Goal: Task Accomplishment & Management: Manage account settings

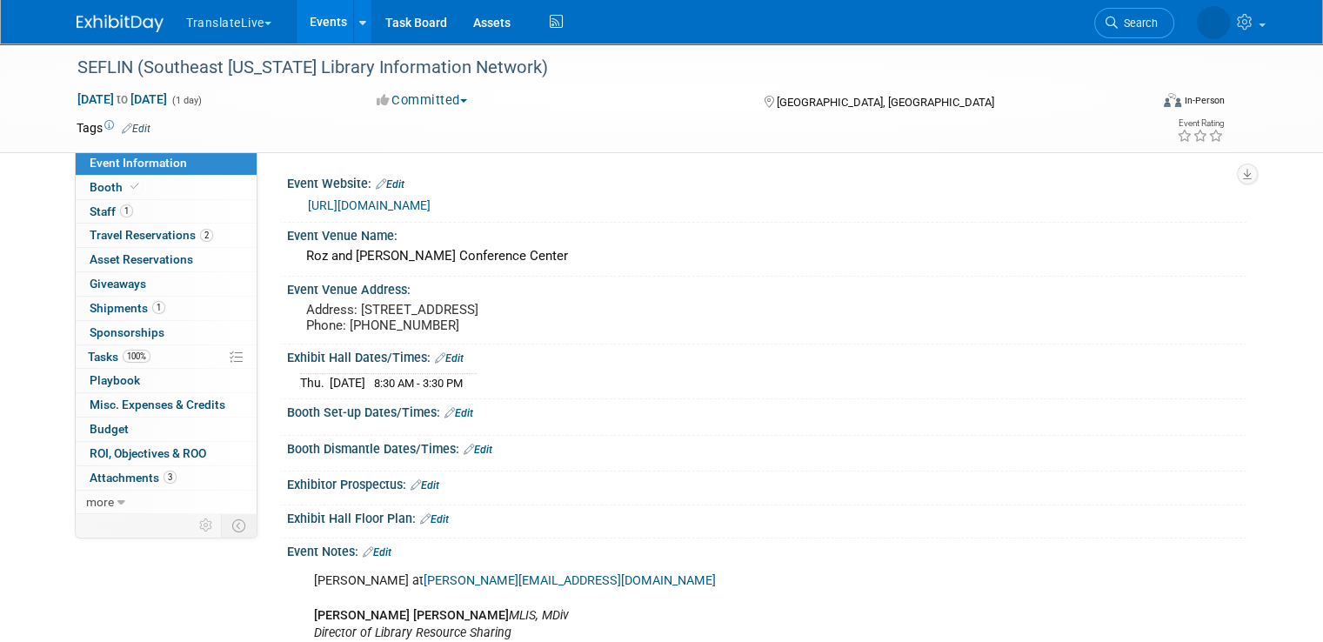
click at [305, 26] on link "Events" at bounding box center [329, 21] width 64 height 43
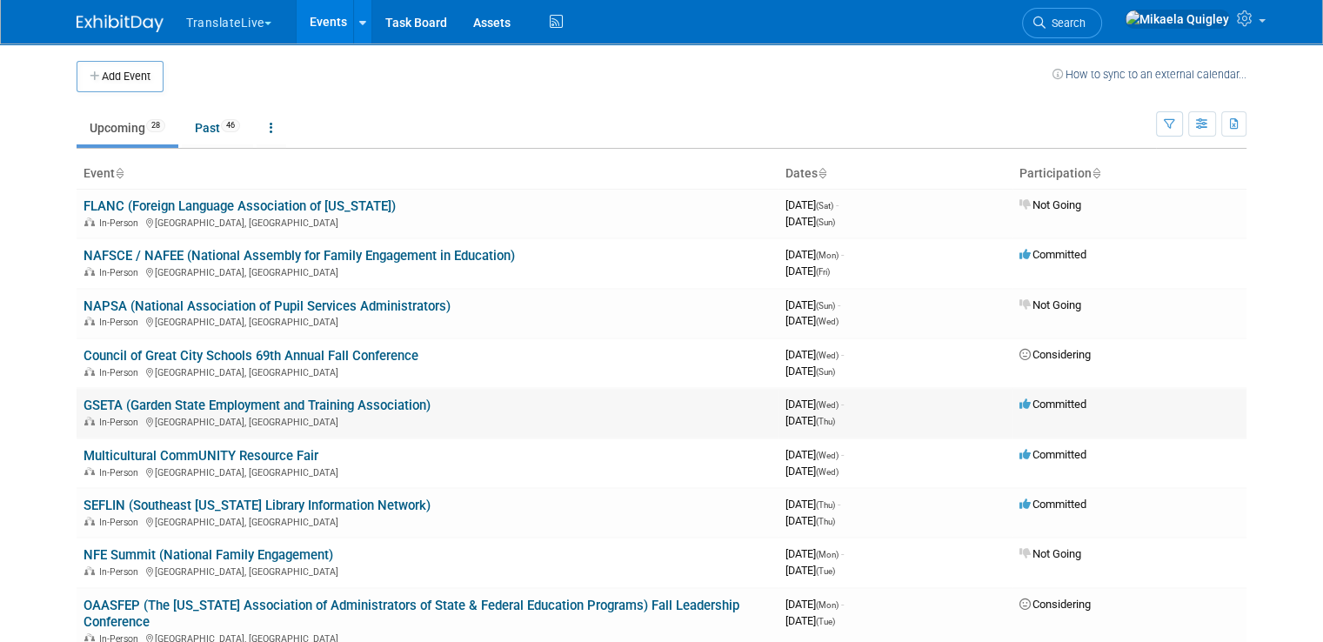
click at [104, 404] on link "GSETA (Garden State Employment and Training Association)" at bounding box center [257, 406] width 347 height 16
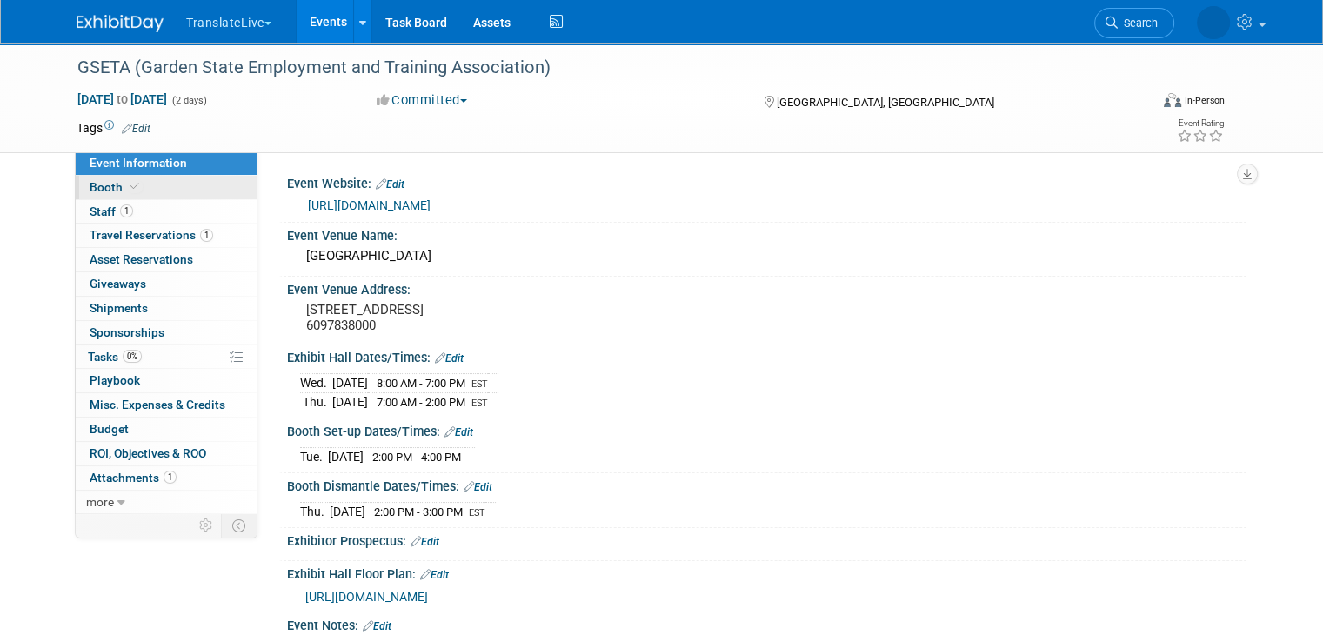
click at [143, 194] on link "Booth" at bounding box center [166, 187] width 181 height 23
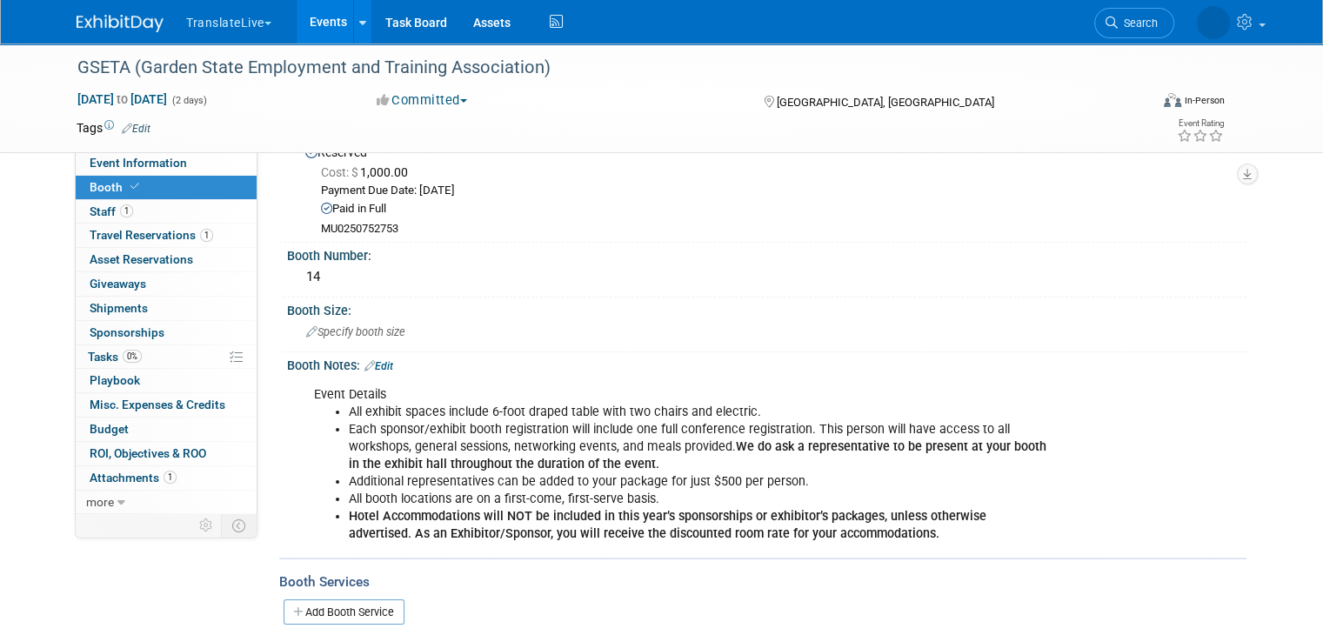
scroll to position [56, 0]
click at [376, 361] on link "Edit" at bounding box center [378, 367] width 29 height 12
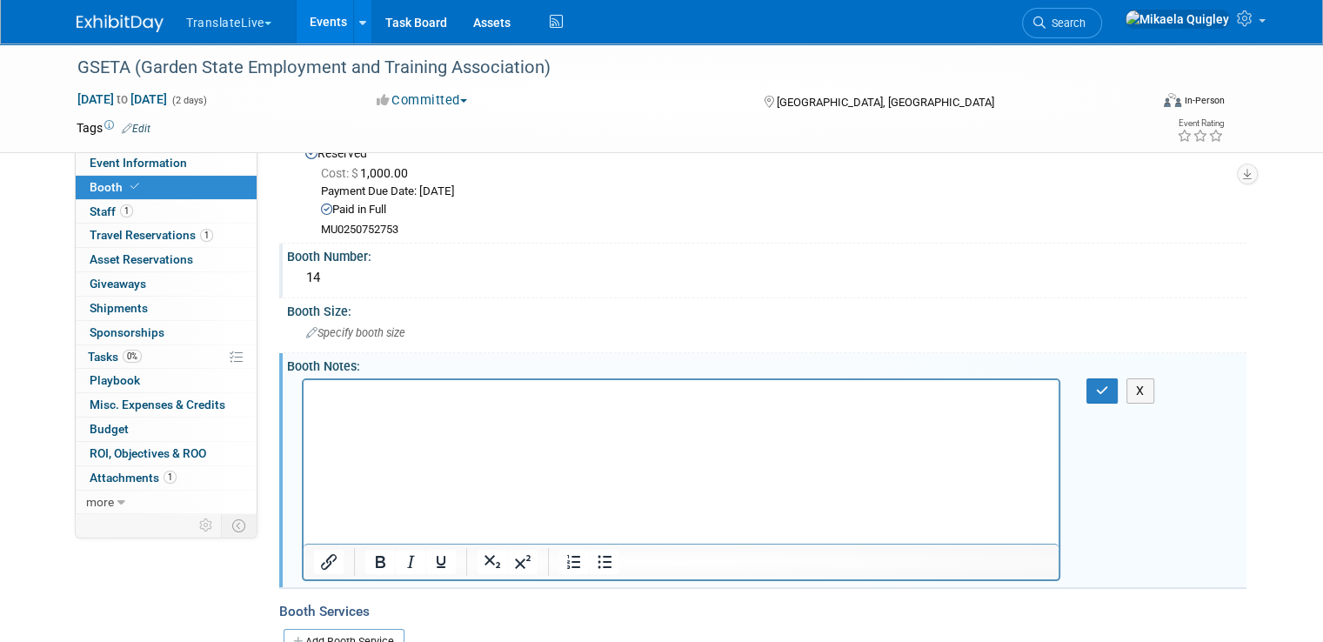
scroll to position [0, 0]
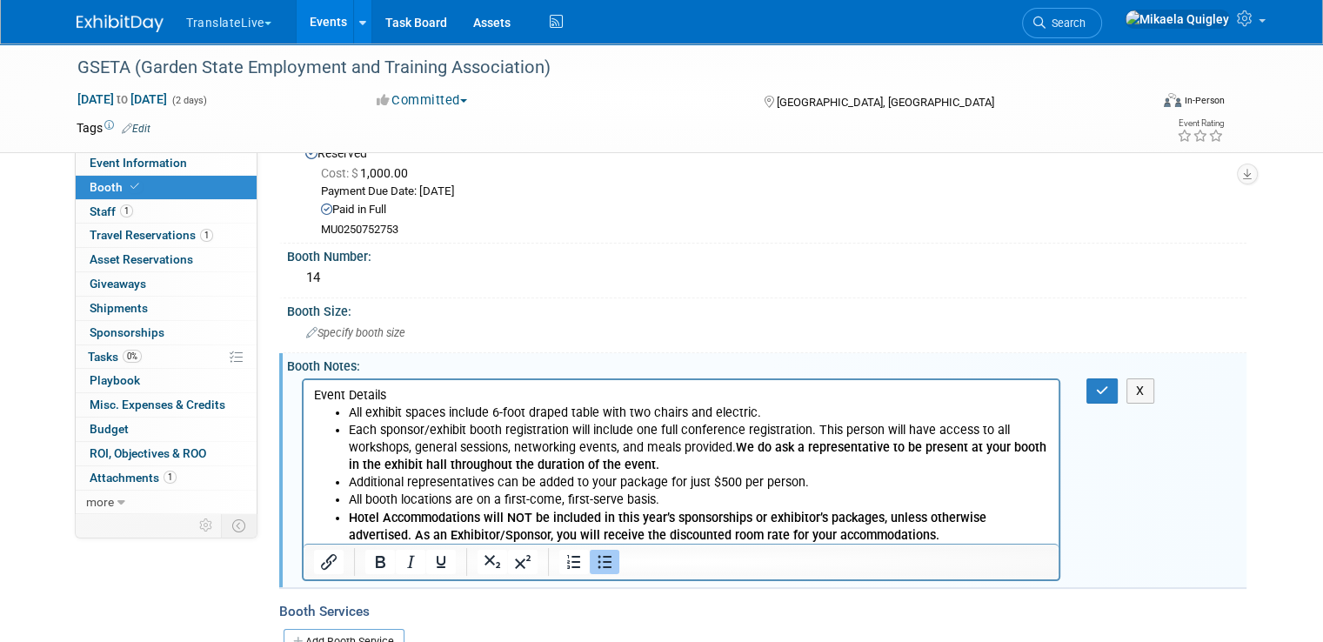
click at [881, 505] on li "All booth locations are on a first-come, first-serve basis." at bounding box center [699, 499] width 700 height 17
click at [913, 523] on b "Hotel Accommodations will NOT be included in this year’s sponsorships or exhibi…" at bounding box center [668, 526] width 638 height 32
click at [877, 532] on li "Hotel Accommodations will NOT be included in this year’s sponsorships or exhibi…" at bounding box center [699, 526] width 700 height 35
click at [1049, 493] on li "All booth locations are on a first-come, first-serve basis." at bounding box center [699, 499] width 700 height 17
click at [925, 526] on li "Hotel Accommodations will NOT be included in this year’s sponsorships or exhibi…" at bounding box center [699, 526] width 700 height 35
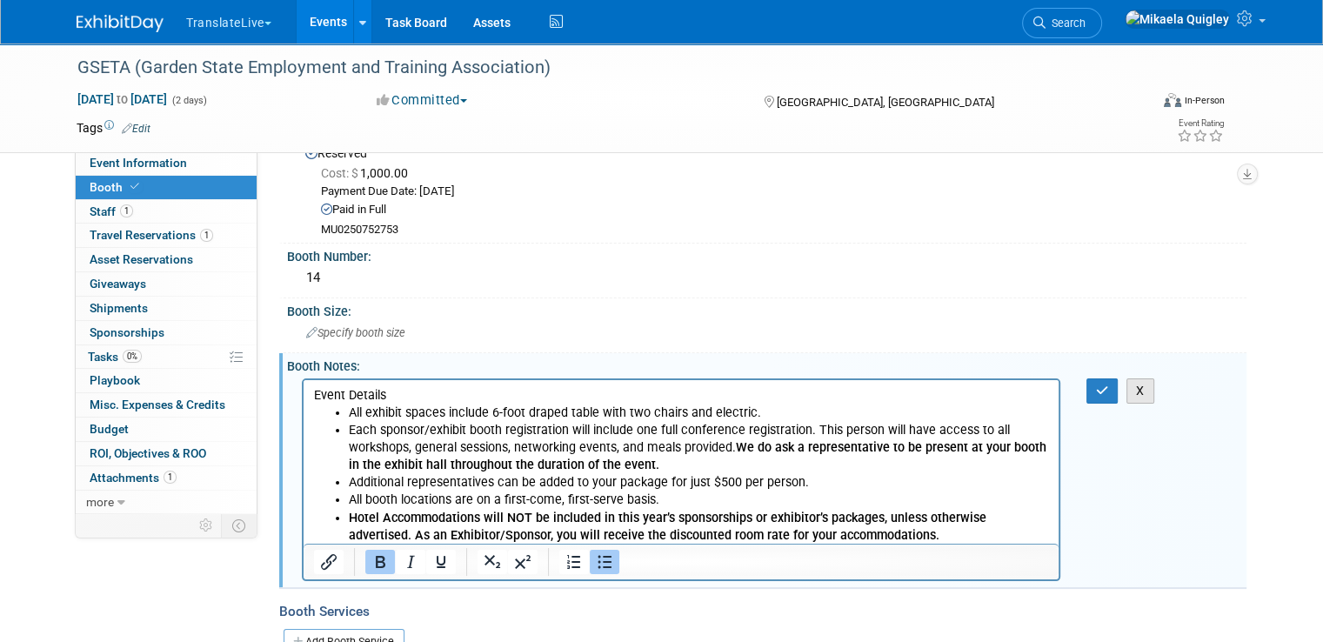
click at [1154, 387] on button "X" at bounding box center [1141, 390] width 28 height 25
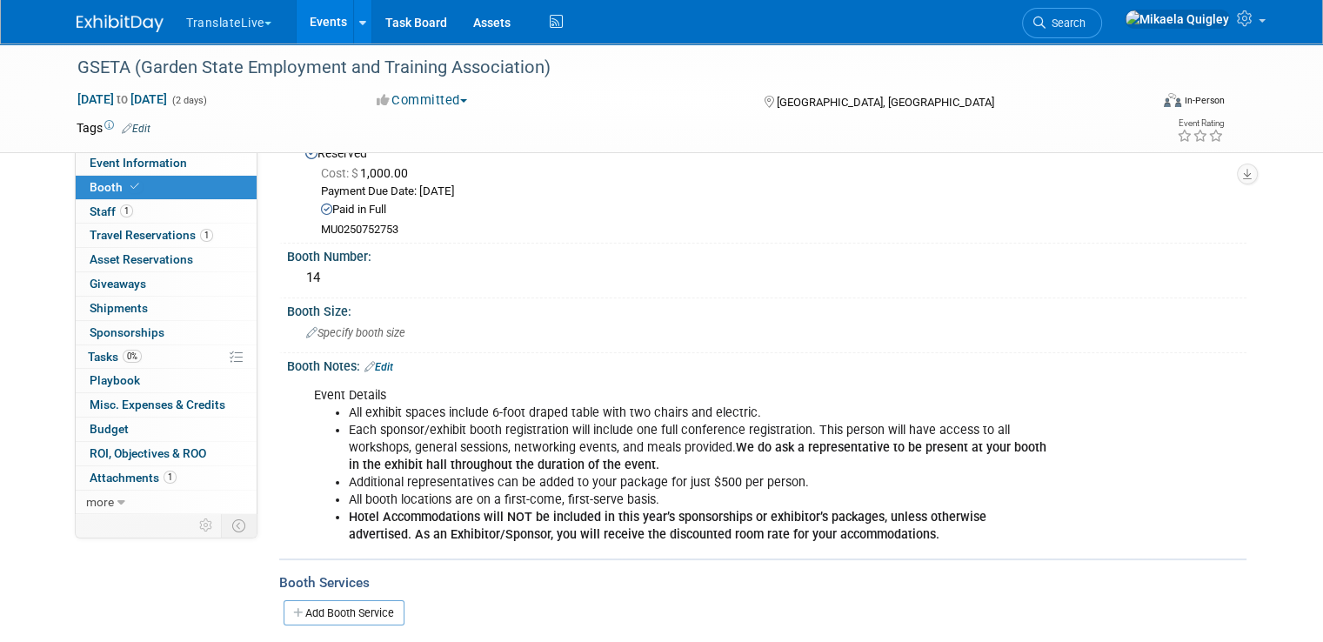
click at [365, 361] on link "Edit" at bounding box center [378, 367] width 29 height 12
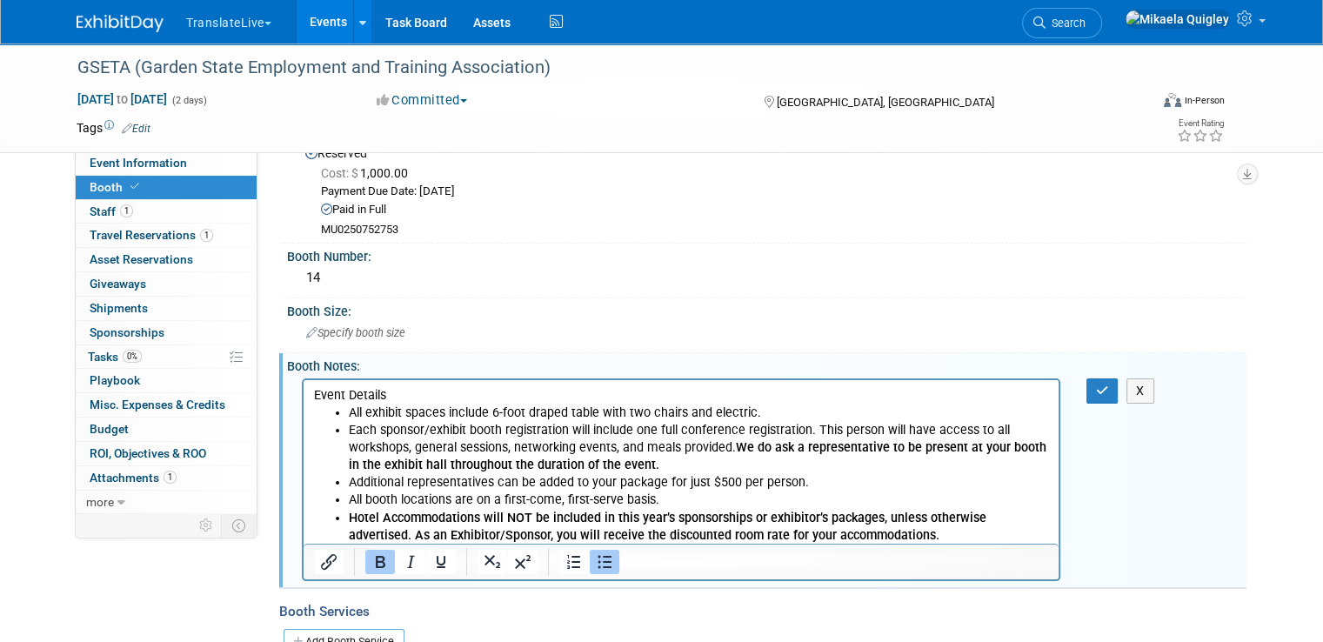
click at [872, 540] on li "Hotel Accommodations will NOT be included in this year’s sponsorships or exhibi…" at bounding box center [699, 526] width 700 height 35
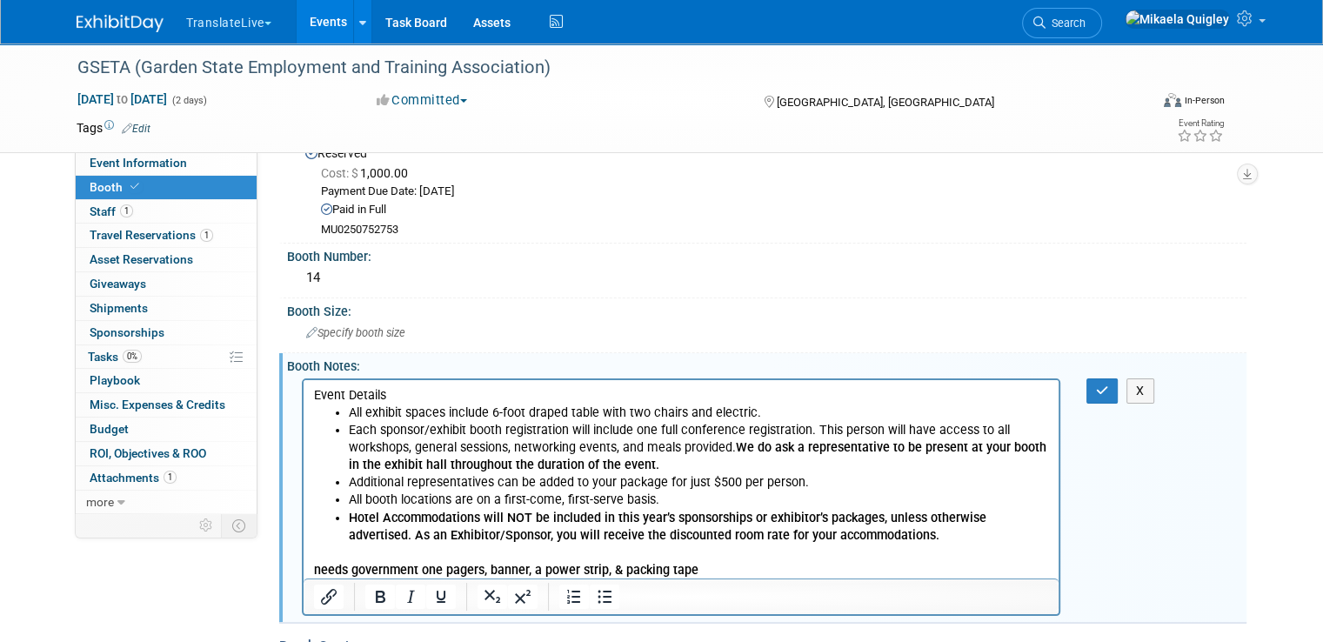
drag, startPoint x: 706, startPoint y: 569, endPoint x: 331, endPoint y: 565, distance: 375.8
click at [331, 562] on p "needs government one pagers, banner, a power strip, & packing tape" at bounding box center [681, 569] width 735 height 17
click at [324, 566] on b "needs government one pagers, banner, a power strip, & packing tape" at bounding box center [506, 569] width 384 height 15
drag, startPoint x: 317, startPoint y: 566, endPoint x: 710, endPoint y: 572, distance: 393.2
click at [710, 572] on p "needs government one pagers, banner, a power strip, & packing tape" at bounding box center [681, 569] width 735 height 17
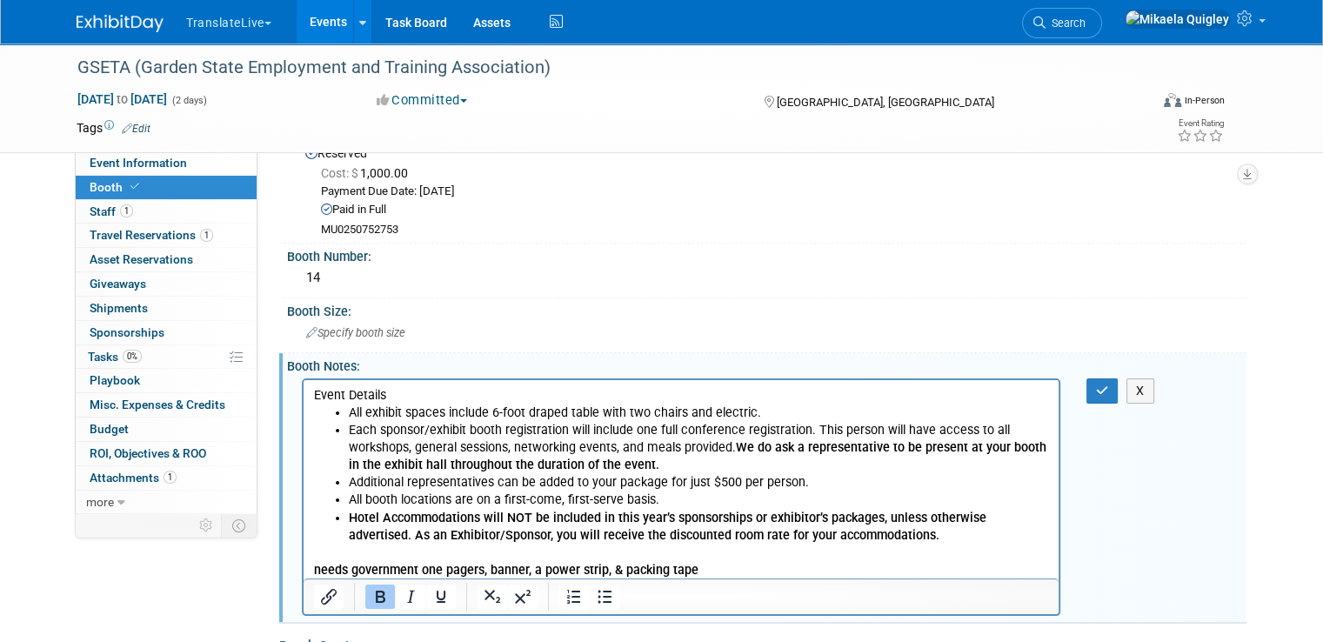
click at [370, 599] on icon "Bold" at bounding box center [380, 596] width 21 height 21
click at [390, 570] on p "needs government one pagers, banner, a power strip, & packing tape" at bounding box center [681, 569] width 735 height 17
click at [419, 565] on p "needs government one pagers, banner, a power strip, & packing tape" at bounding box center [681, 569] width 735 height 17
click at [447, 566] on p "needs gov. one pagers, banner, a power strip, & packing tape" at bounding box center [681, 569] width 735 height 17
click at [1108, 394] on icon "button" at bounding box center [1102, 390] width 13 height 12
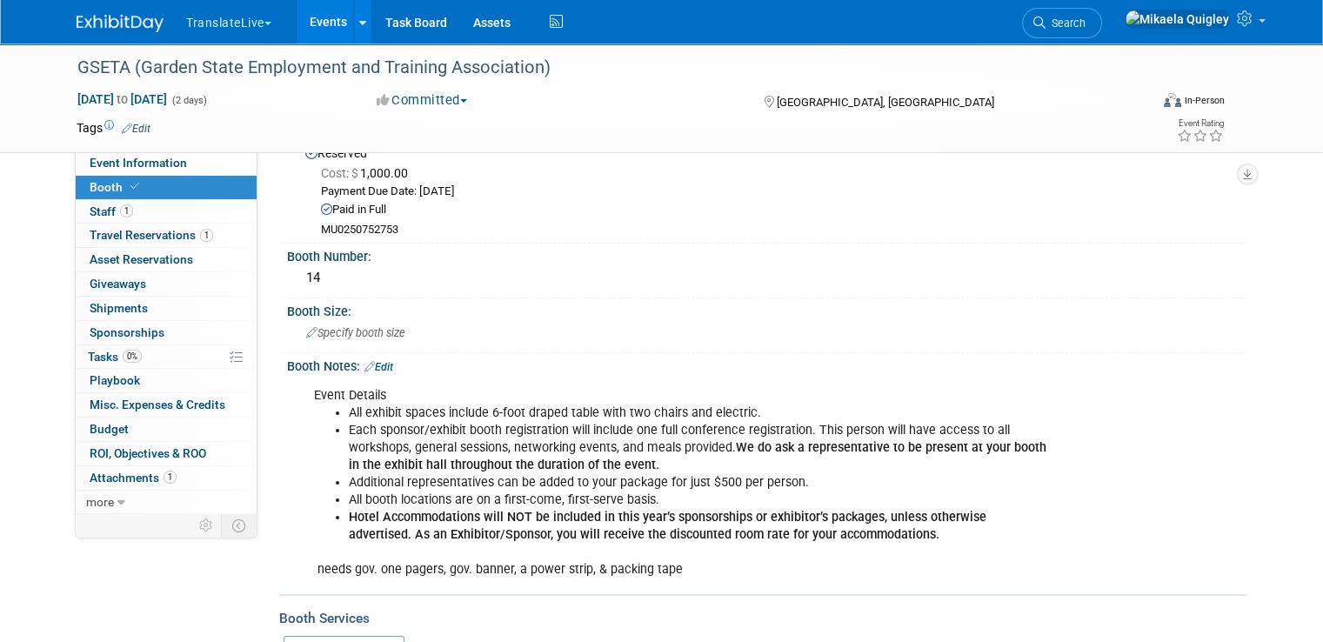
click at [299, 28] on link "Events" at bounding box center [329, 21] width 64 height 43
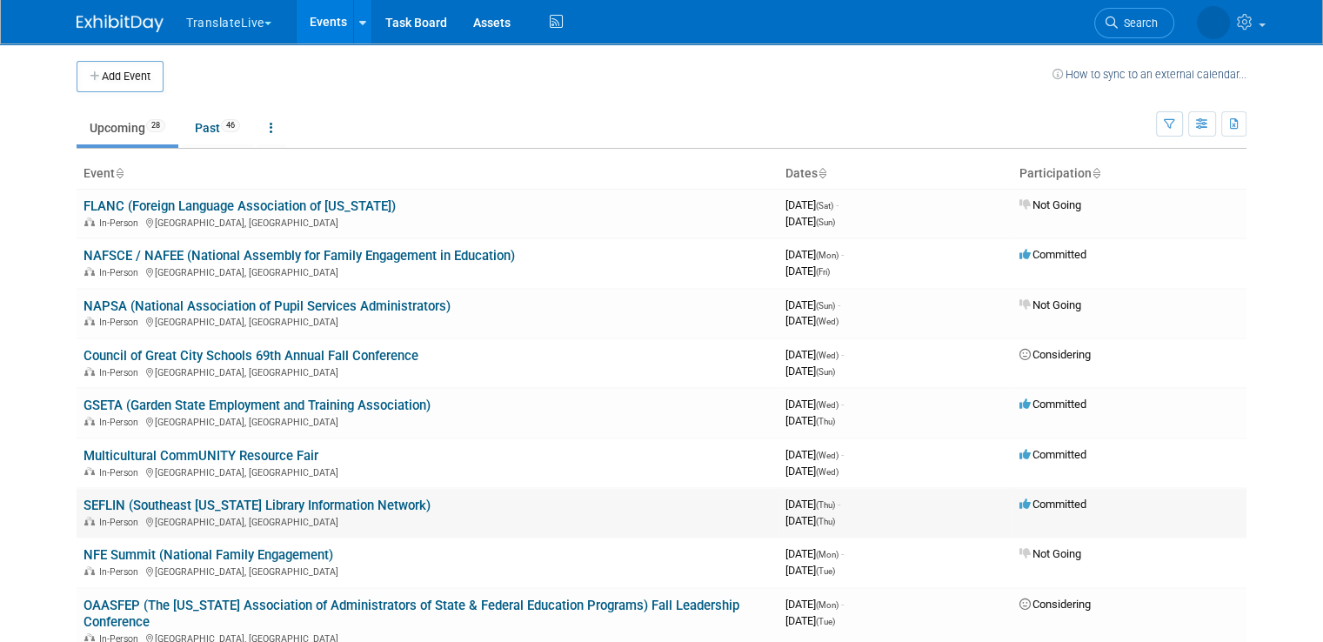
click at [103, 507] on link "SEFLIN (Southeast [US_STATE] Library Information Network)" at bounding box center [257, 506] width 347 height 16
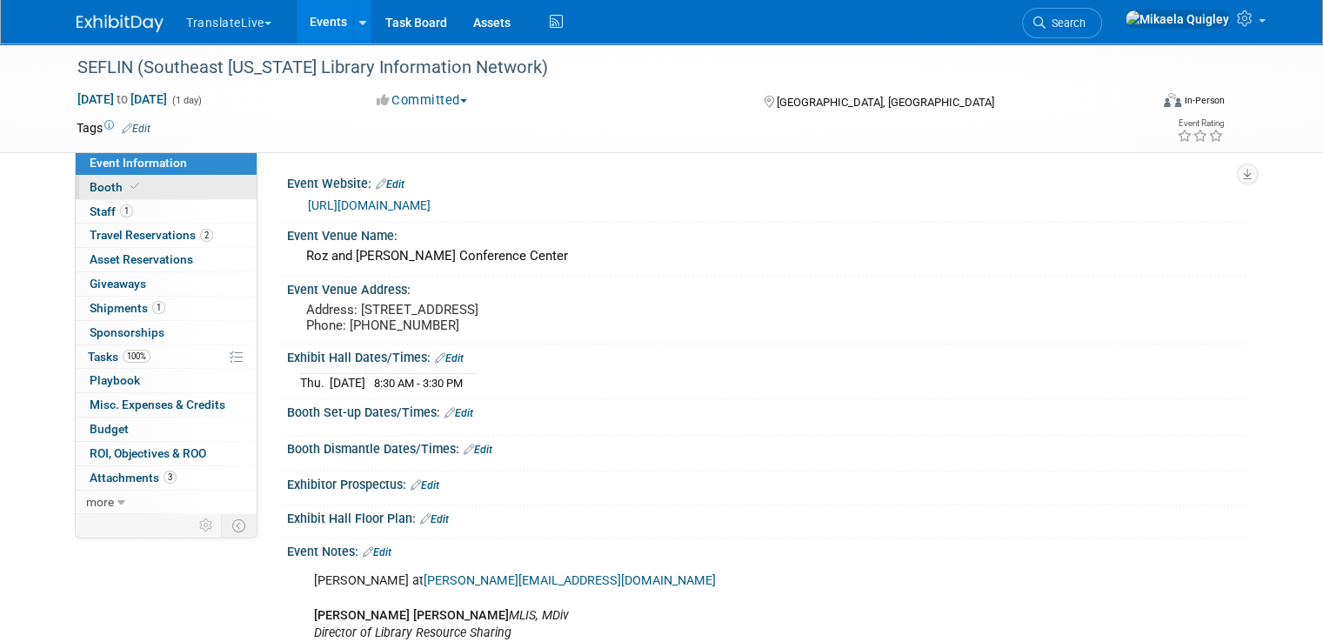
click at [161, 190] on link "Booth" at bounding box center [166, 187] width 181 height 23
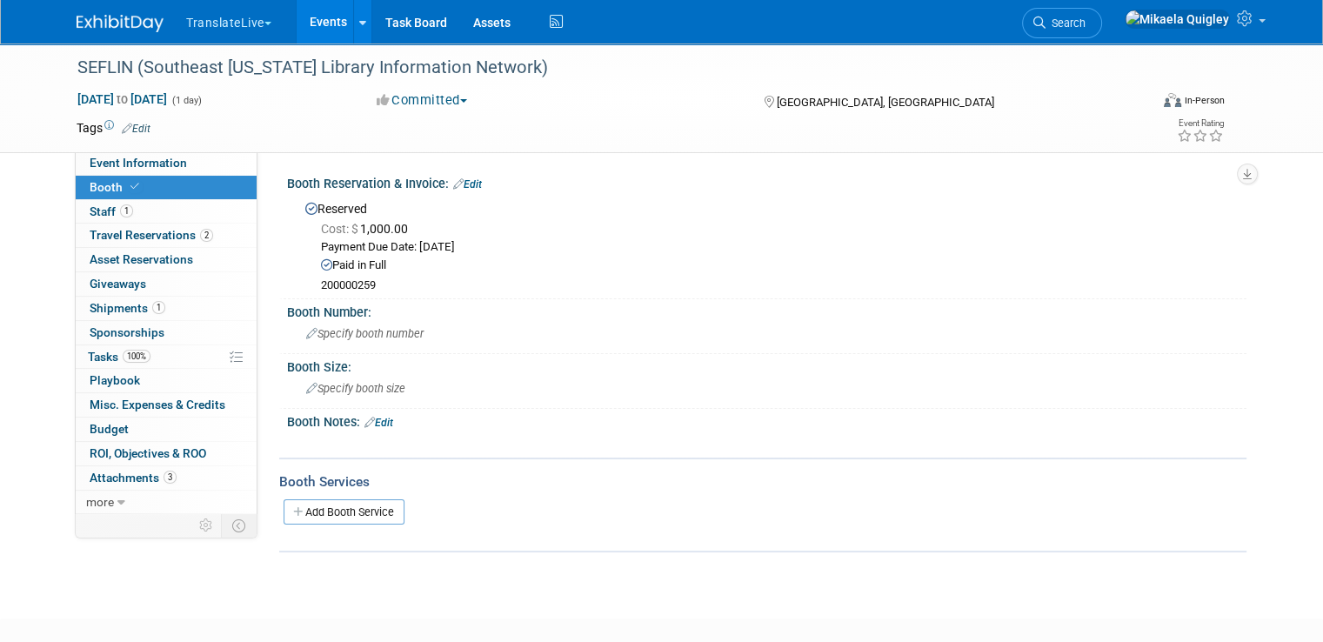
click at [371, 420] on link "Edit" at bounding box center [378, 423] width 29 height 12
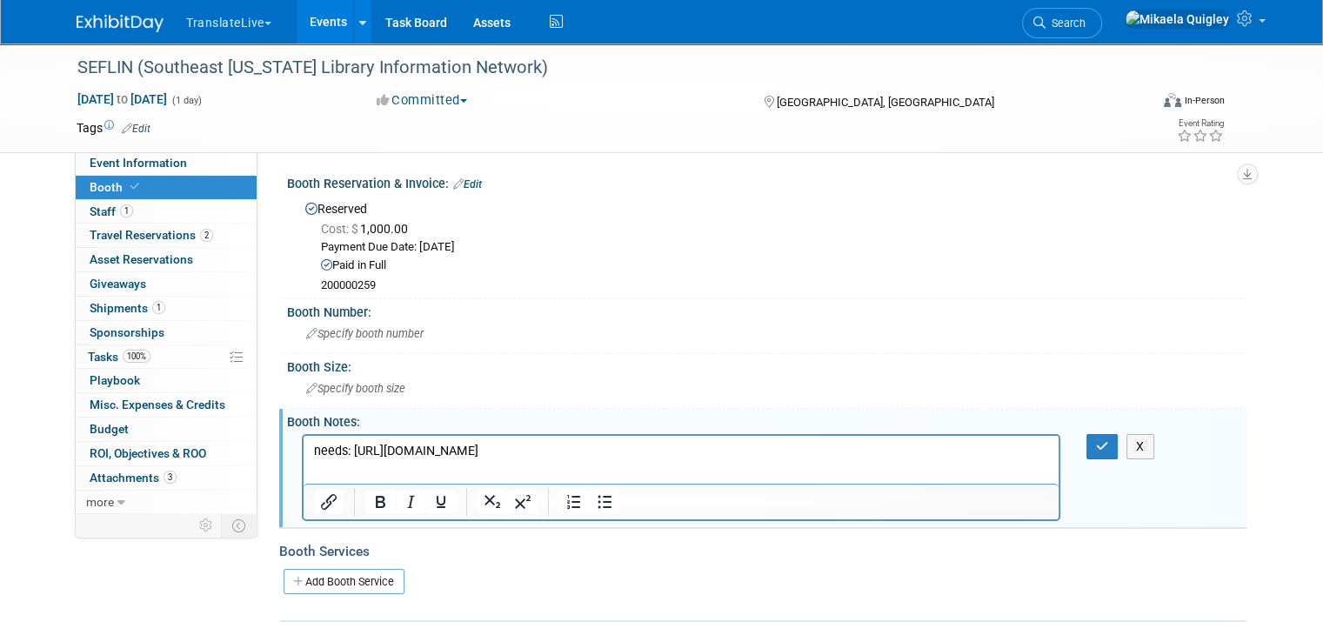
click at [353, 446] on p "needs: [URL][DOMAIN_NAME]" at bounding box center [681, 450] width 735 height 17
click at [939, 446] on p "needs: flyer [URL][DOMAIN_NAME]" at bounding box center [681, 450] width 735 height 17
click at [926, 471] on p "library banner [URL][DOMAIN_NAME]" at bounding box center [681, 467] width 735 height 17
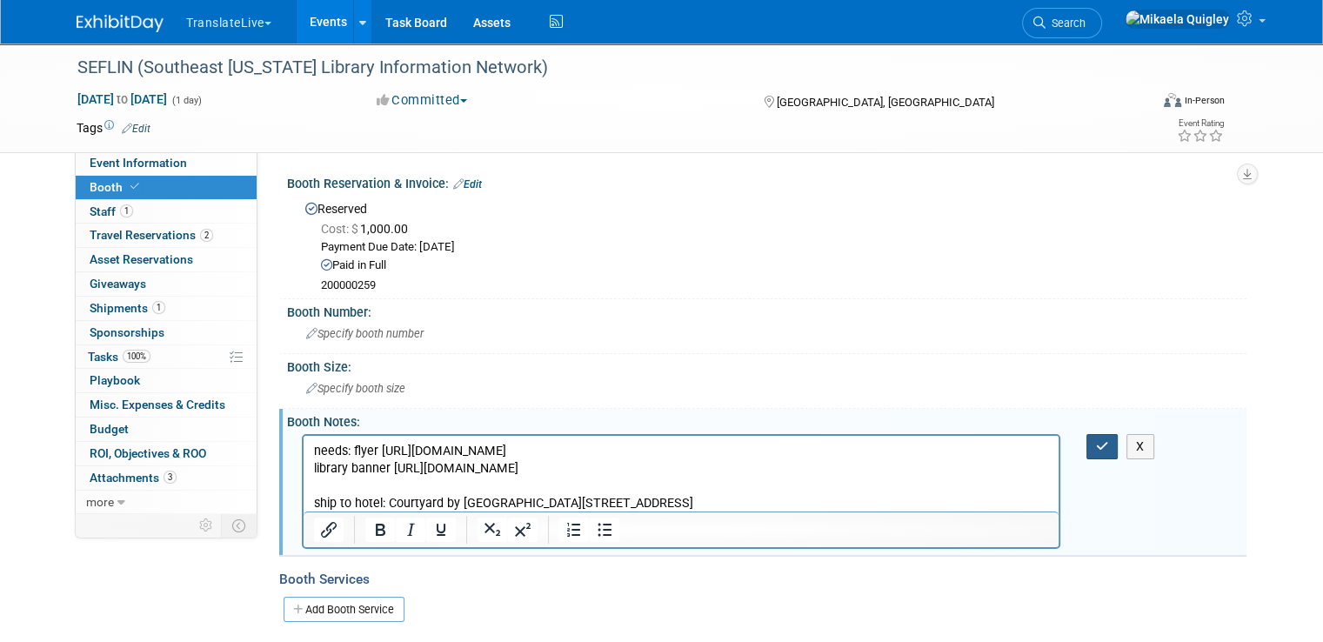
click at [1109, 440] on icon "button" at bounding box center [1102, 446] width 13 height 12
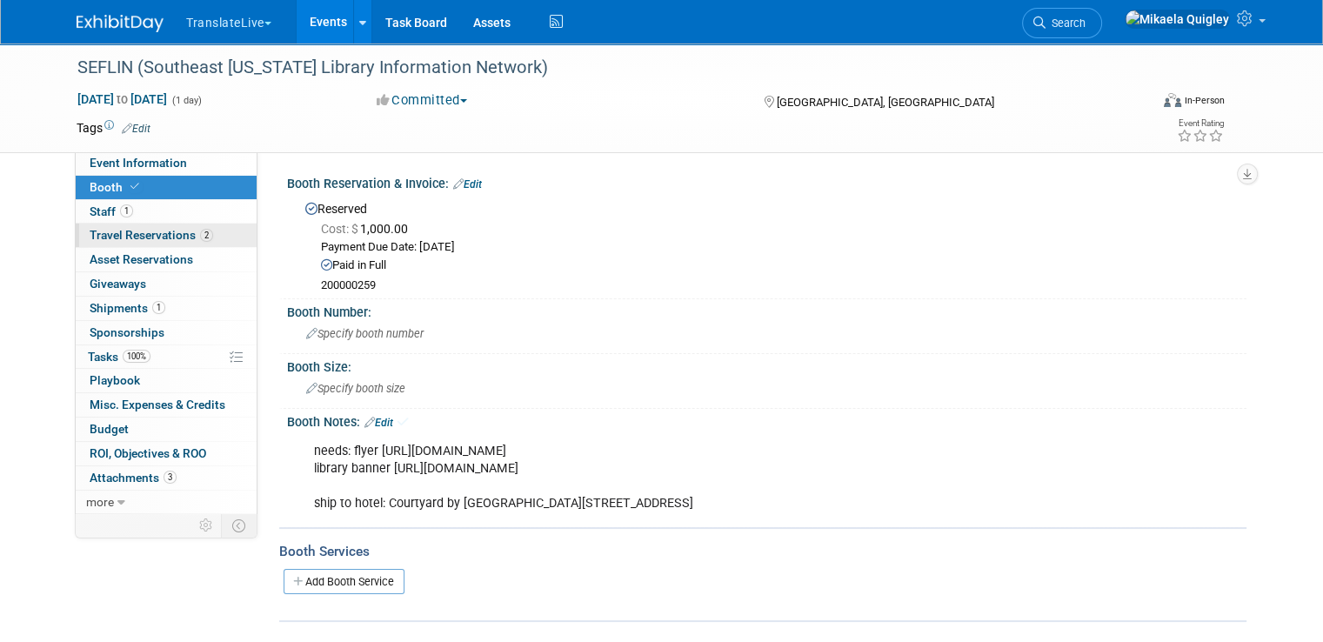
click at [160, 228] on span "Travel Reservations 2" at bounding box center [152, 235] width 124 height 14
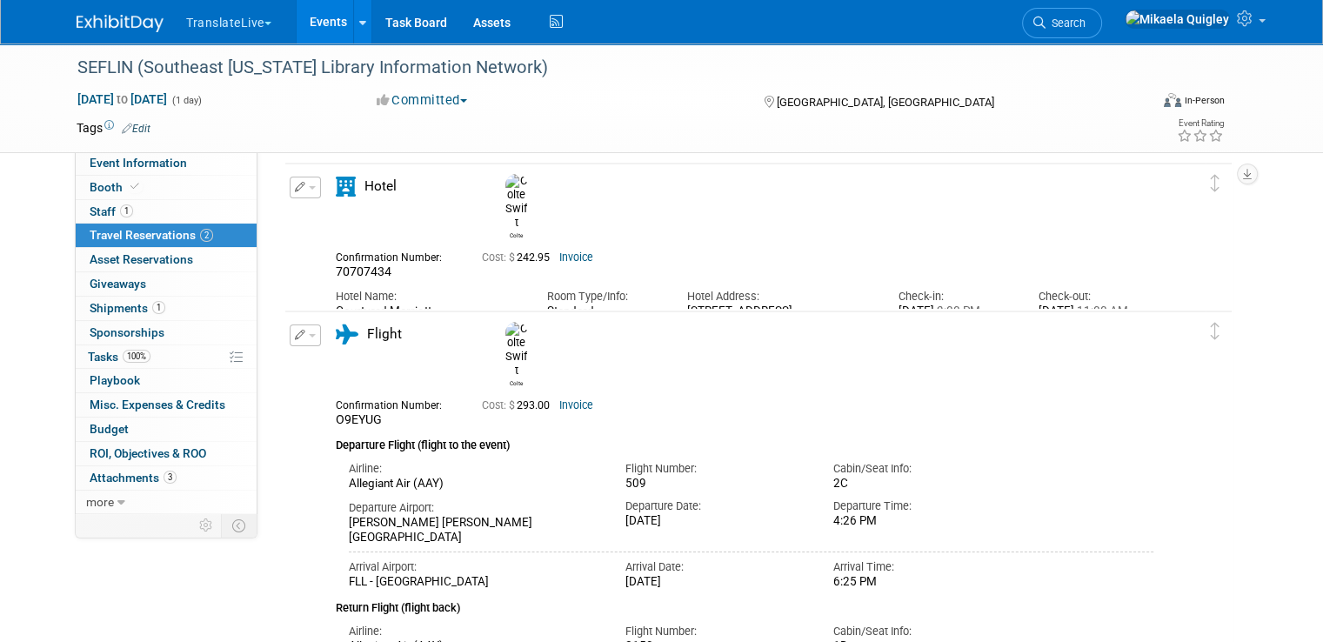
scroll to position [54, 0]
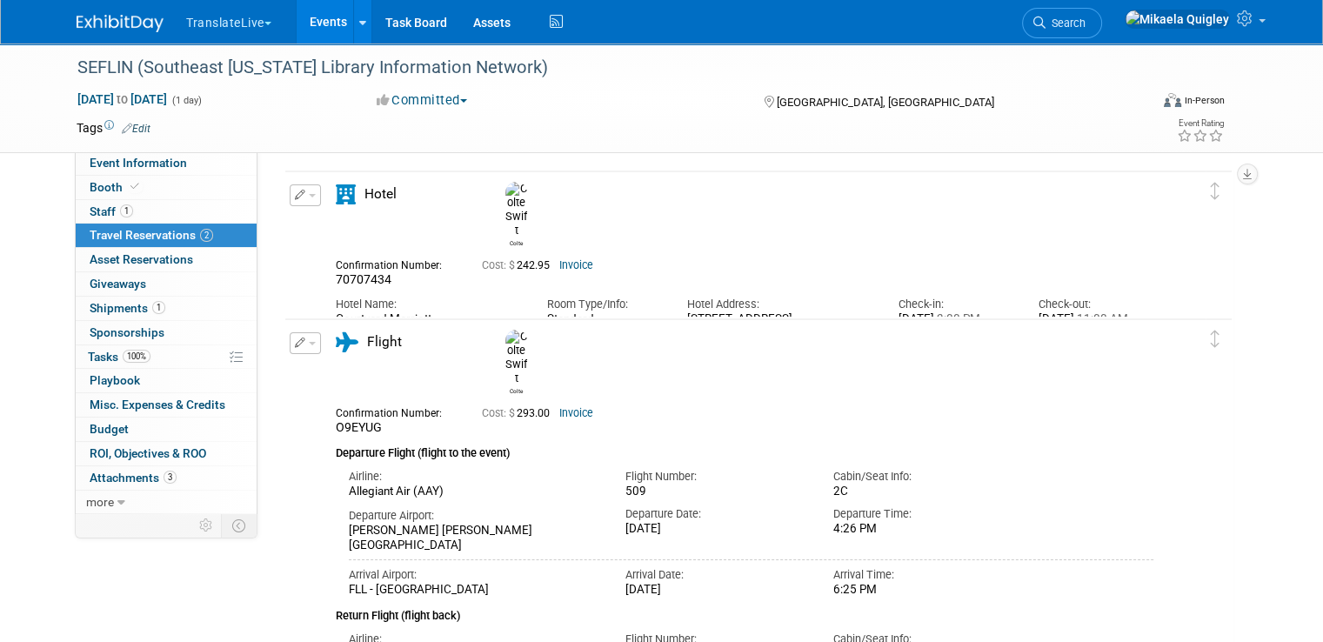
click at [295, 190] on icon "button" at bounding box center [300, 195] width 11 height 10
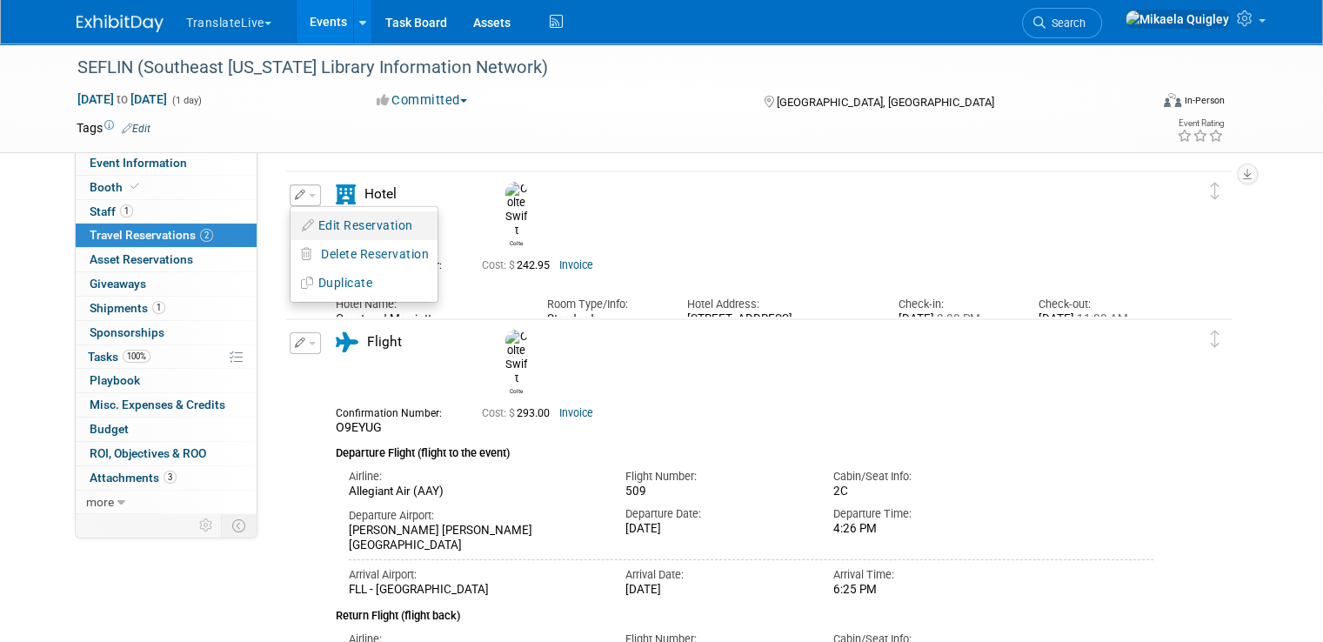
click at [358, 217] on button "Edit Reservation" at bounding box center [364, 225] width 147 height 25
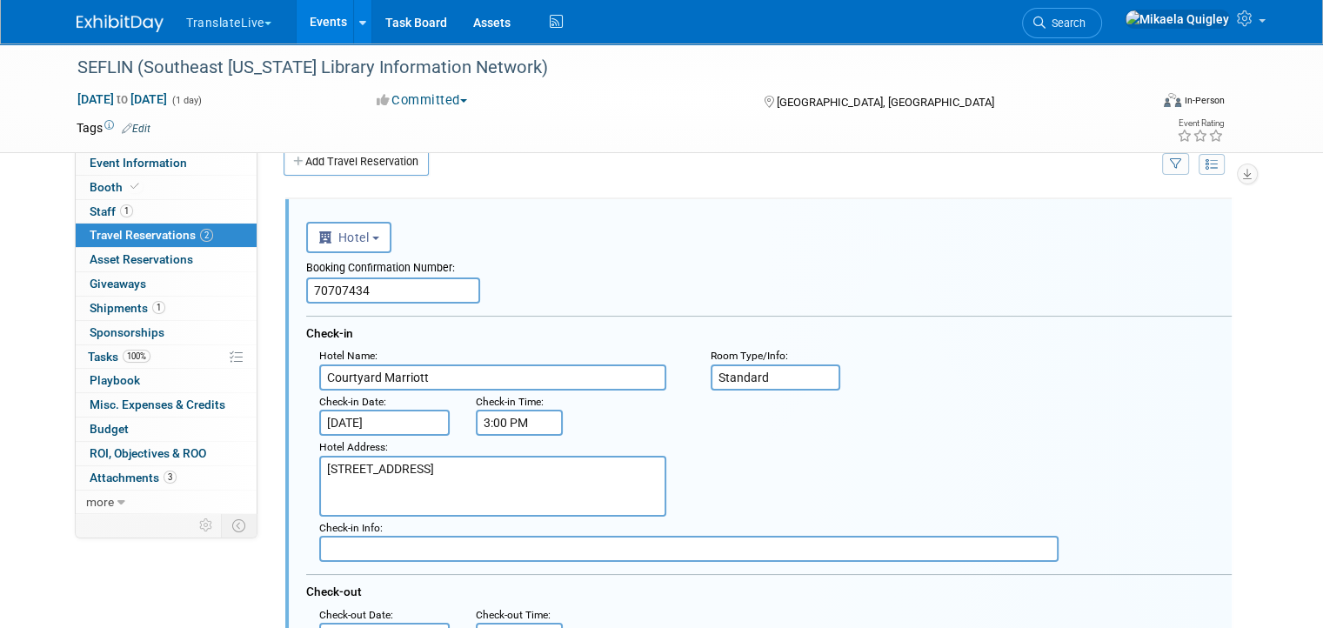
scroll to position [0, 0]
click at [355, 413] on input "[DATE]" at bounding box center [384, 423] width 130 height 26
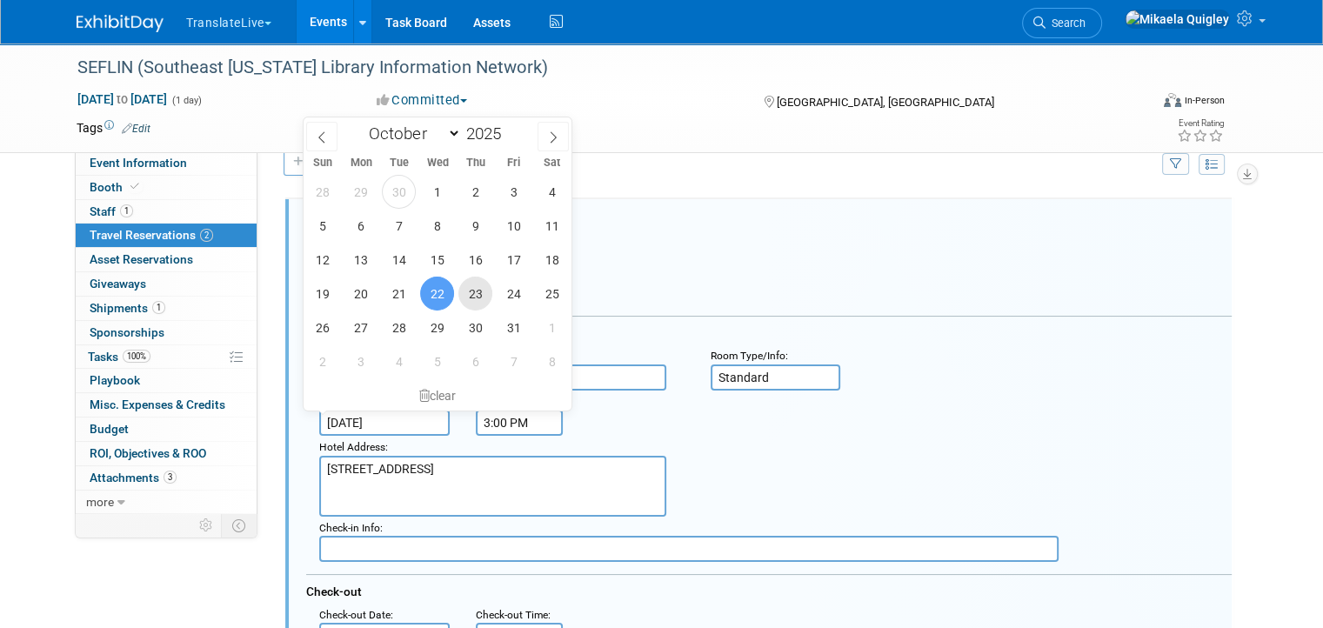
click at [478, 293] on span "23" at bounding box center [475, 294] width 34 height 34
type input "[DATE]"
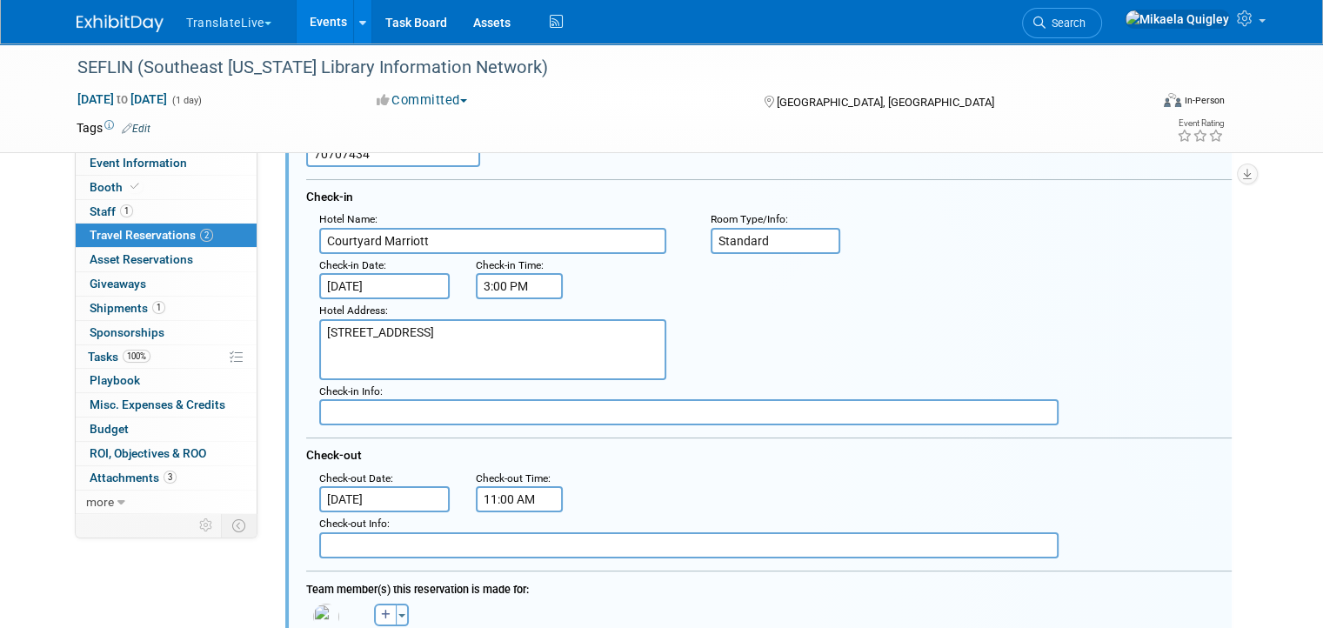
scroll to position [172, 0]
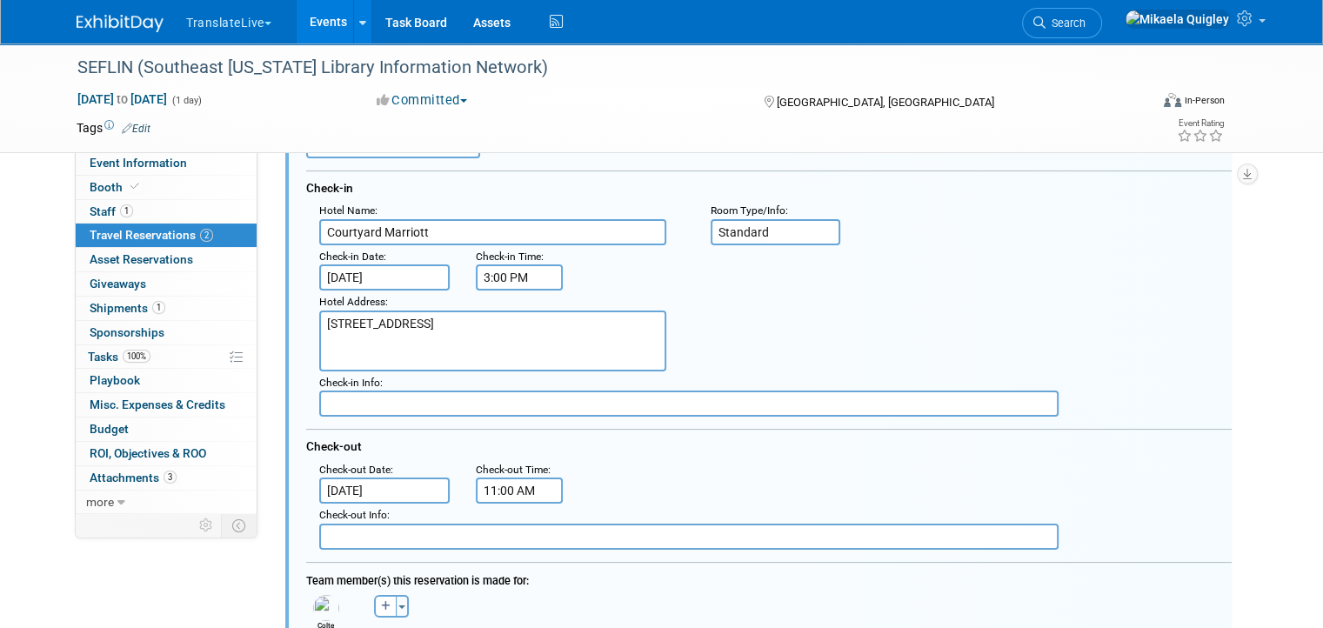
click at [347, 478] on input "[DATE]" at bounding box center [384, 491] width 130 height 26
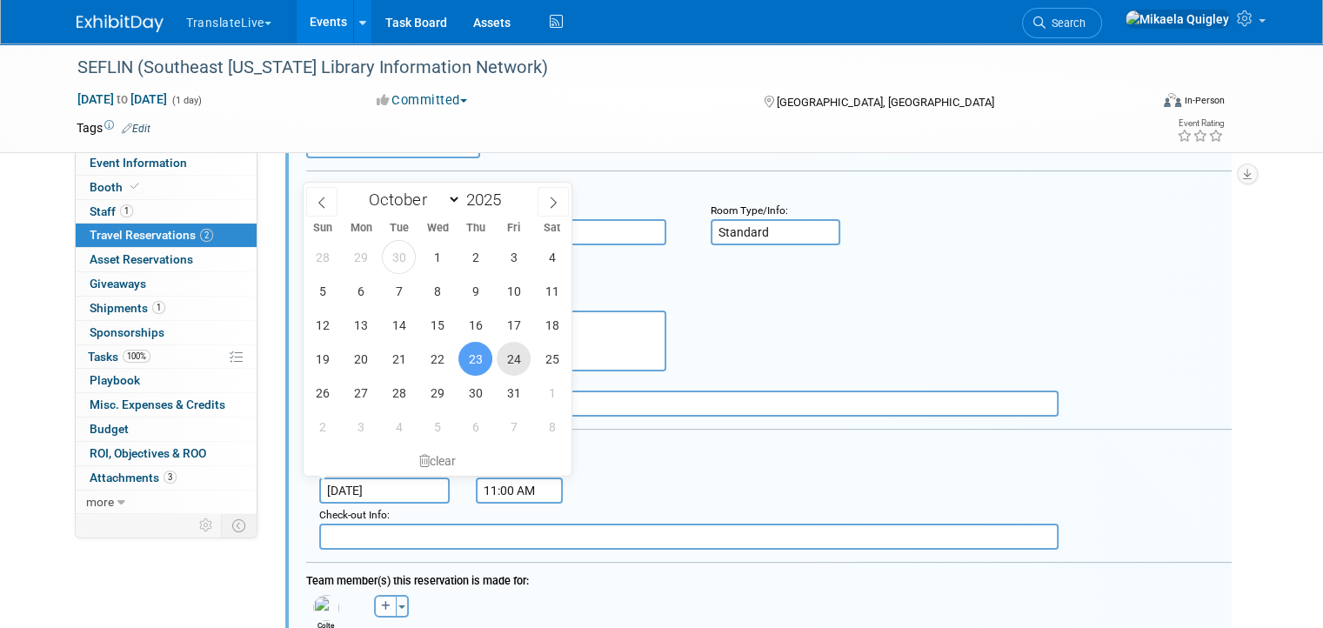
click at [511, 359] on span "24" at bounding box center [514, 359] width 34 height 34
type input "[DATE]"
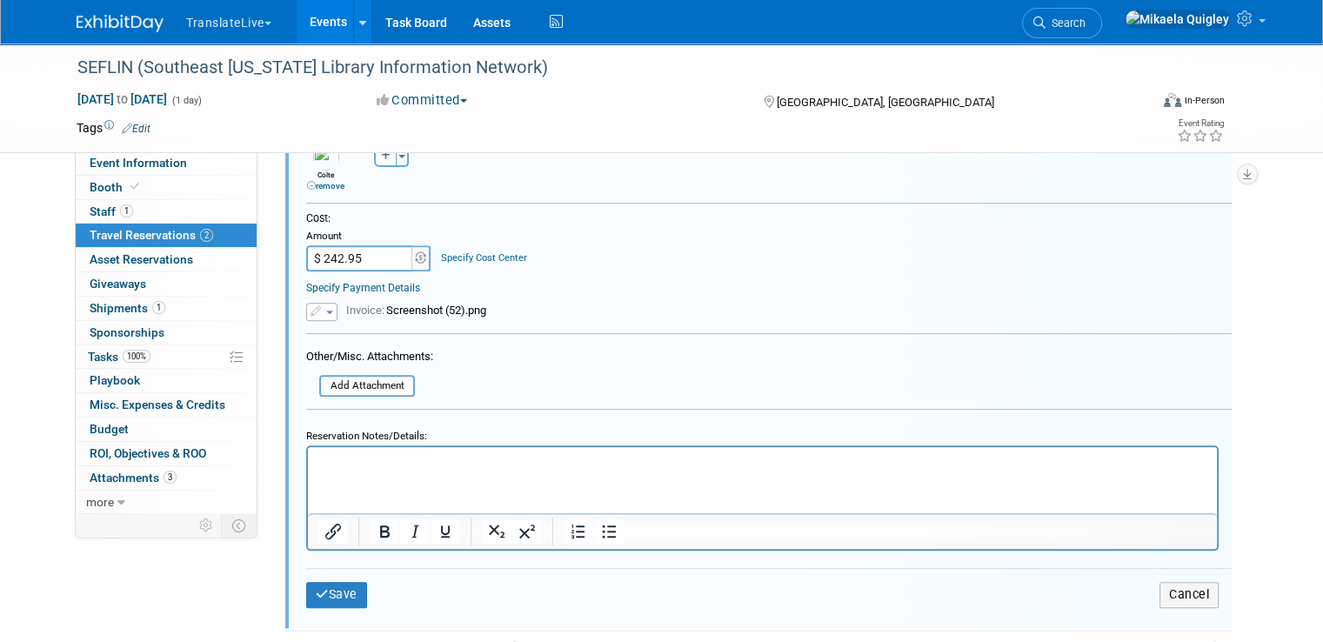
scroll to position [672, 0]
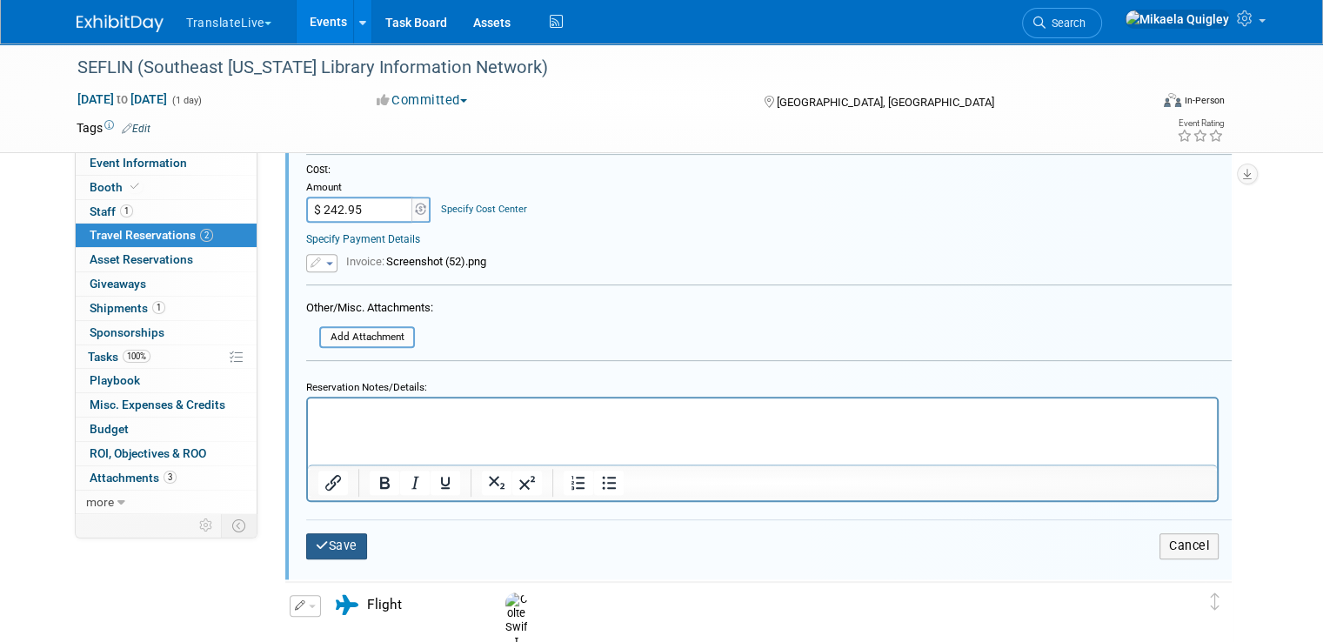
click at [331, 533] on button "Save" at bounding box center [336, 545] width 61 height 25
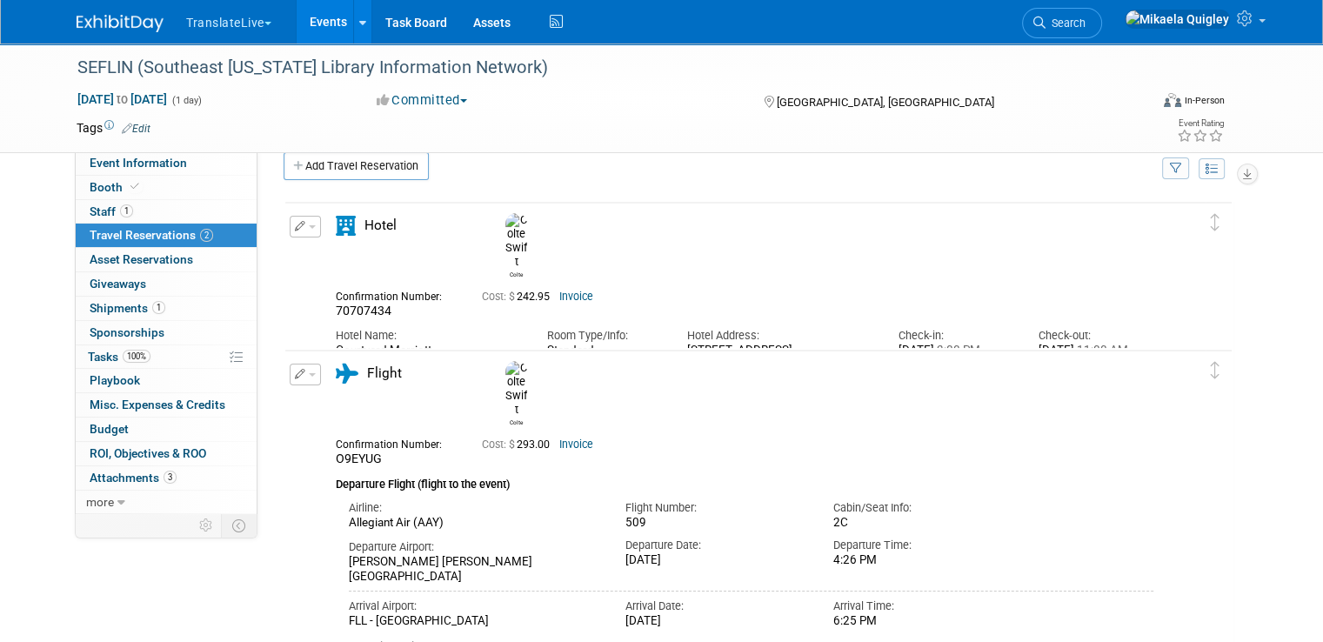
scroll to position [18, 0]
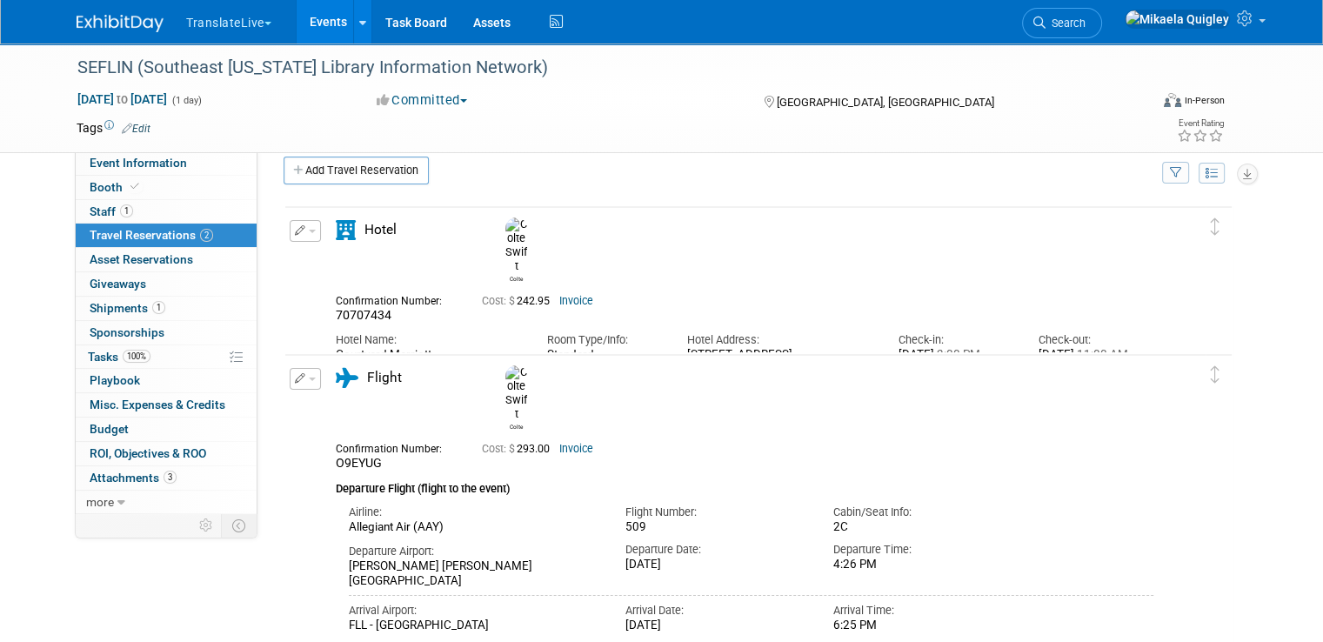
click at [559, 295] on link "Invoice" at bounding box center [576, 301] width 34 height 12
click at [290, 220] on button "button" at bounding box center [305, 231] width 31 height 22
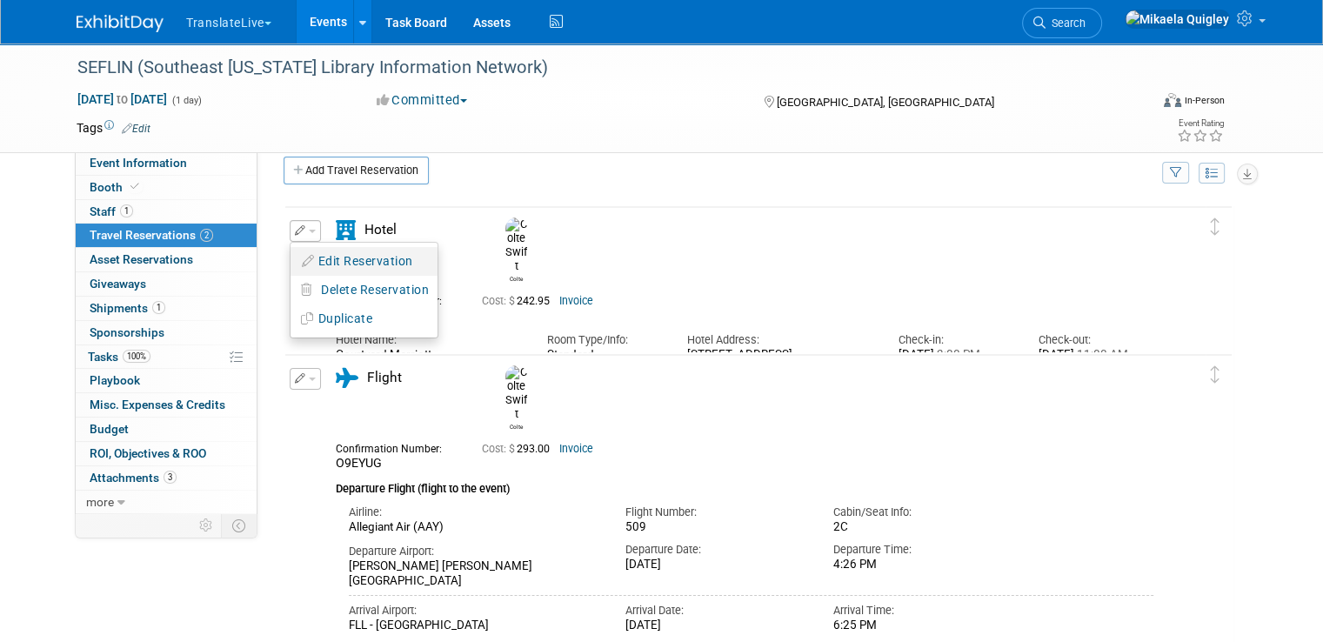
click at [343, 259] on button "Edit Reservation" at bounding box center [364, 261] width 147 height 25
select select "9"
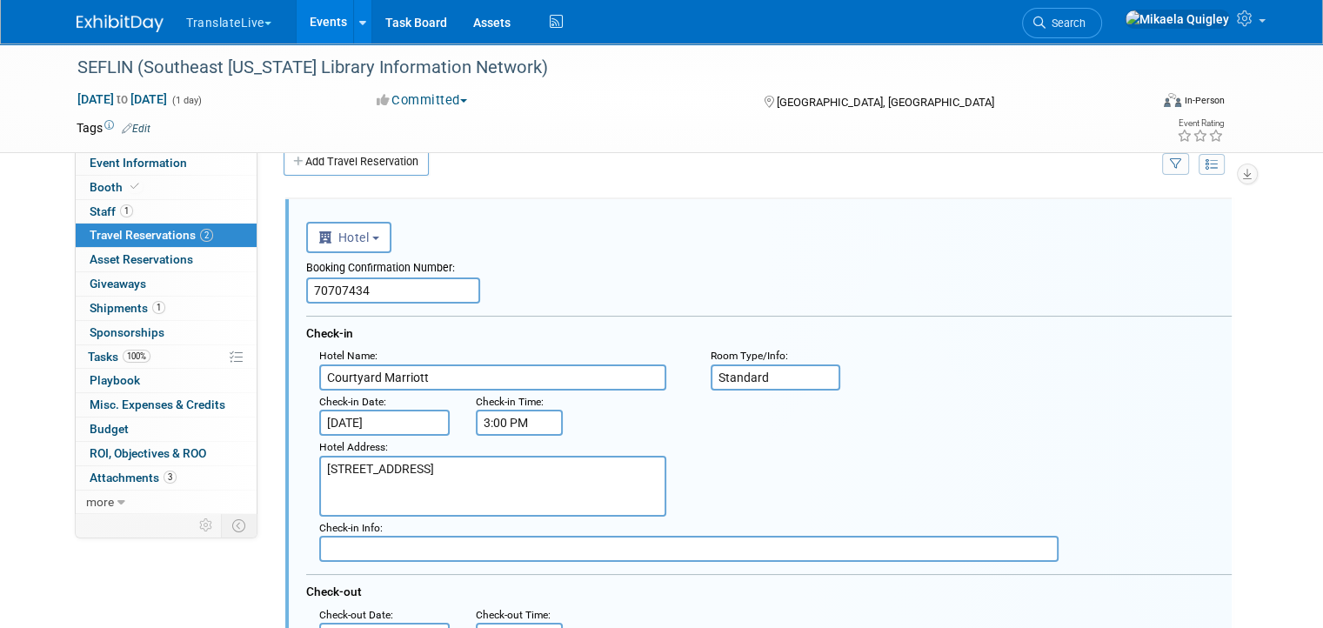
scroll to position [0, 0]
click at [360, 411] on input "[DATE]" at bounding box center [384, 423] width 130 height 26
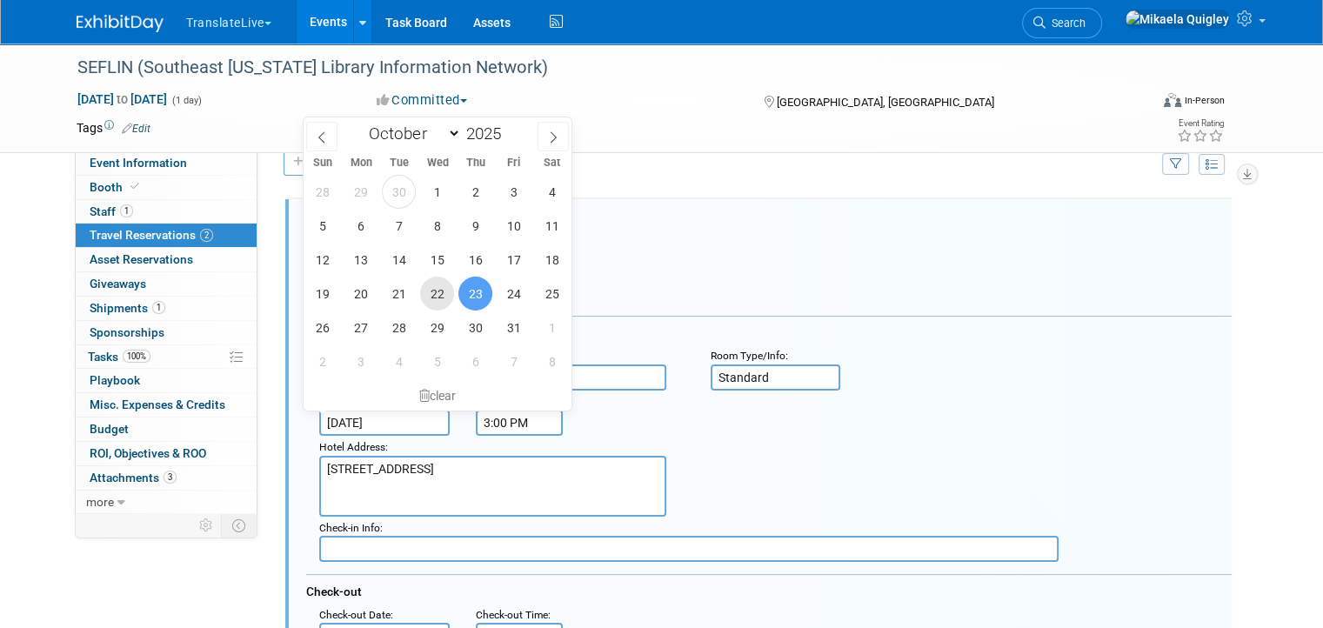
click at [442, 285] on span "22" at bounding box center [437, 294] width 34 height 34
type input "[DATE]"
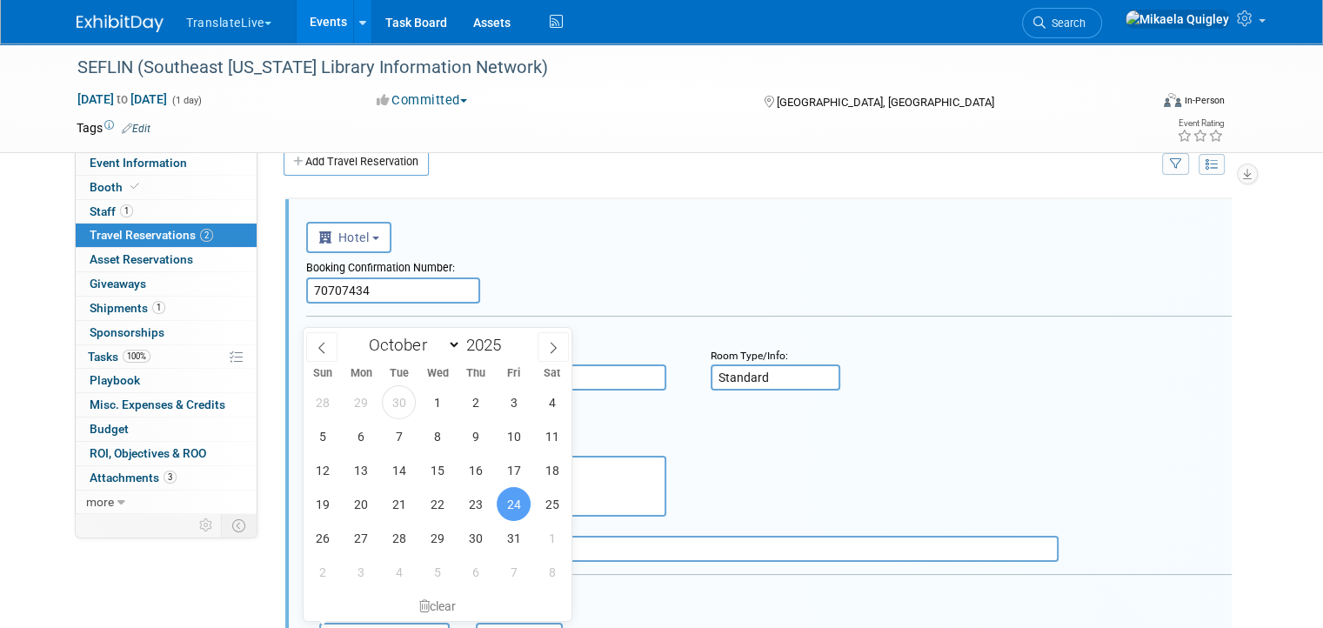
click at [381, 623] on input "[DATE]" at bounding box center [384, 636] width 130 height 26
click at [478, 517] on span "23" at bounding box center [475, 504] width 34 height 34
type input "[DATE]"
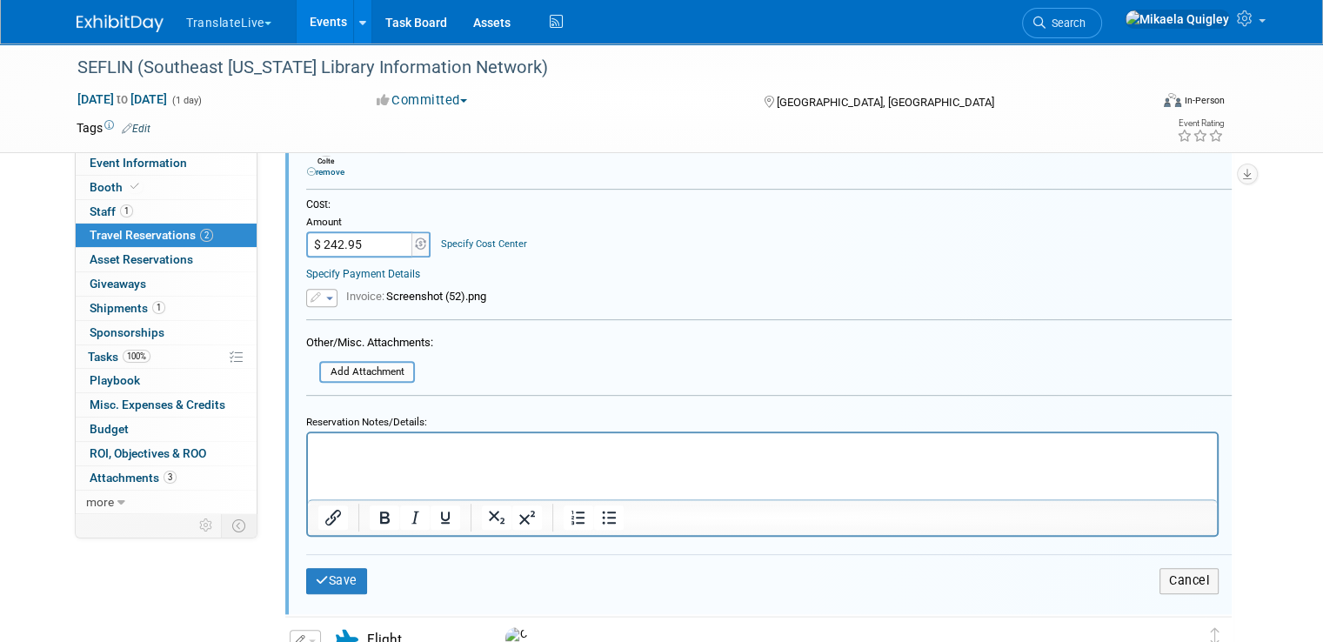
scroll to position [705, 0]
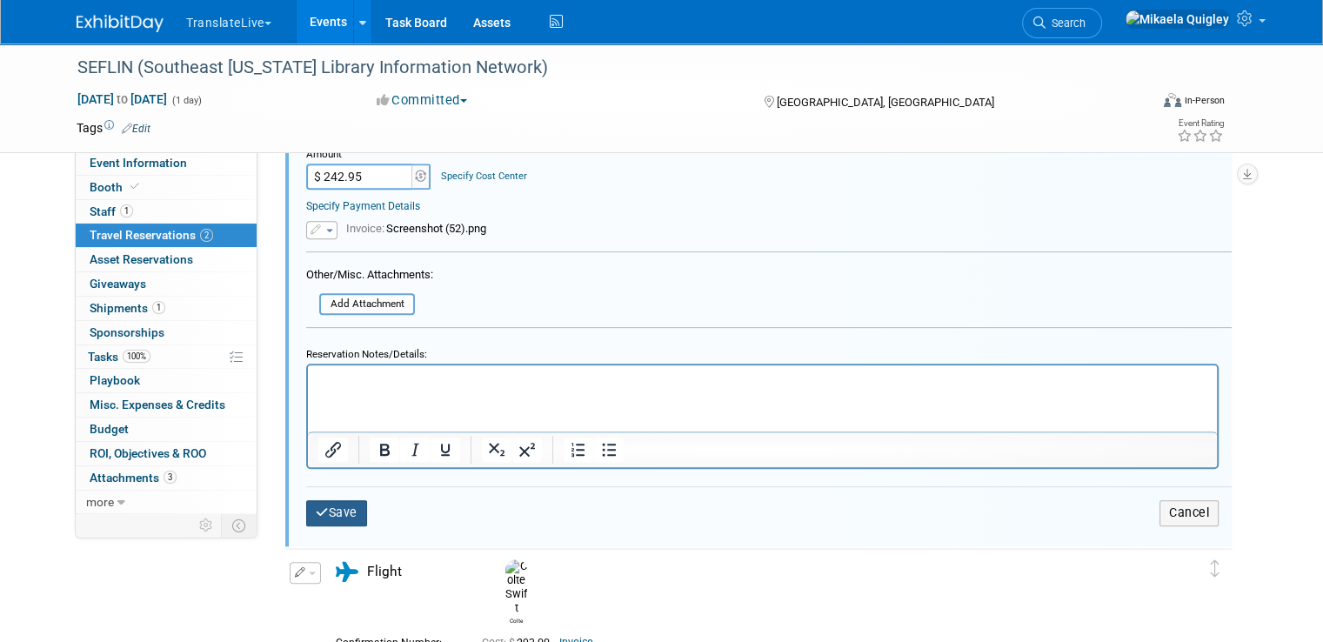
click at [331, 505] on button "Save" at bounding box center [336, 512] width 61 height 25
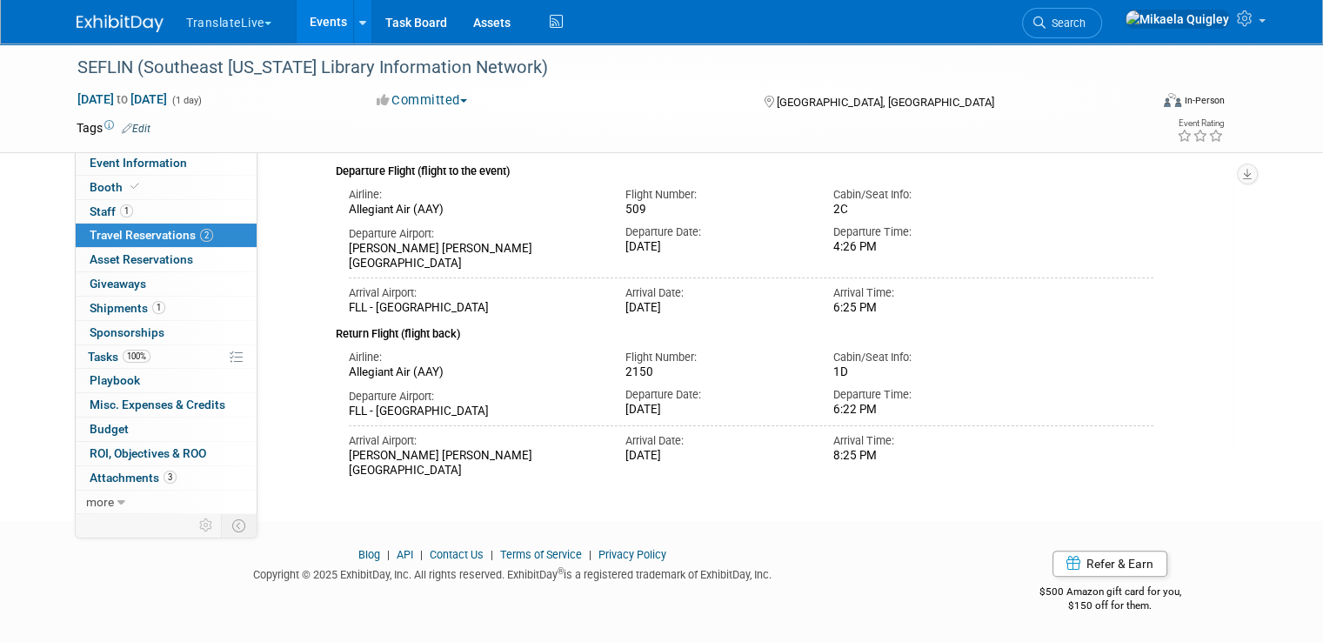
scroll to position [27, 0]
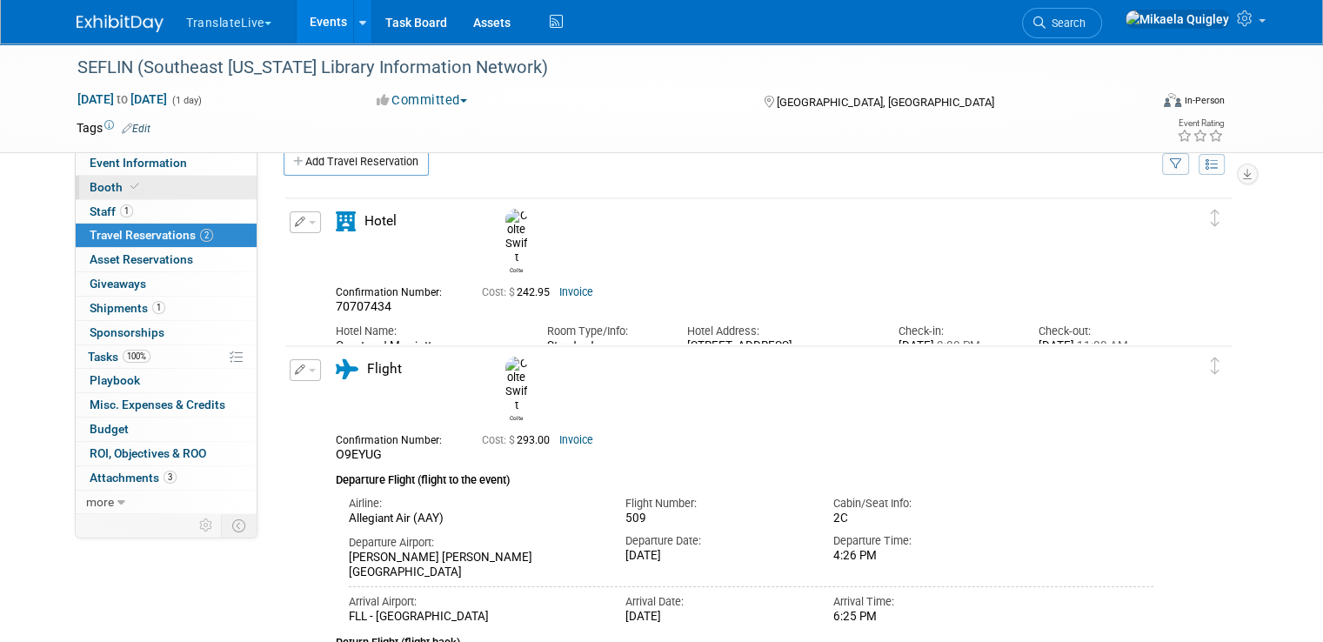
click at [143, 185] on link "Booth" at bounding box center [166, 187] width 181 height 23
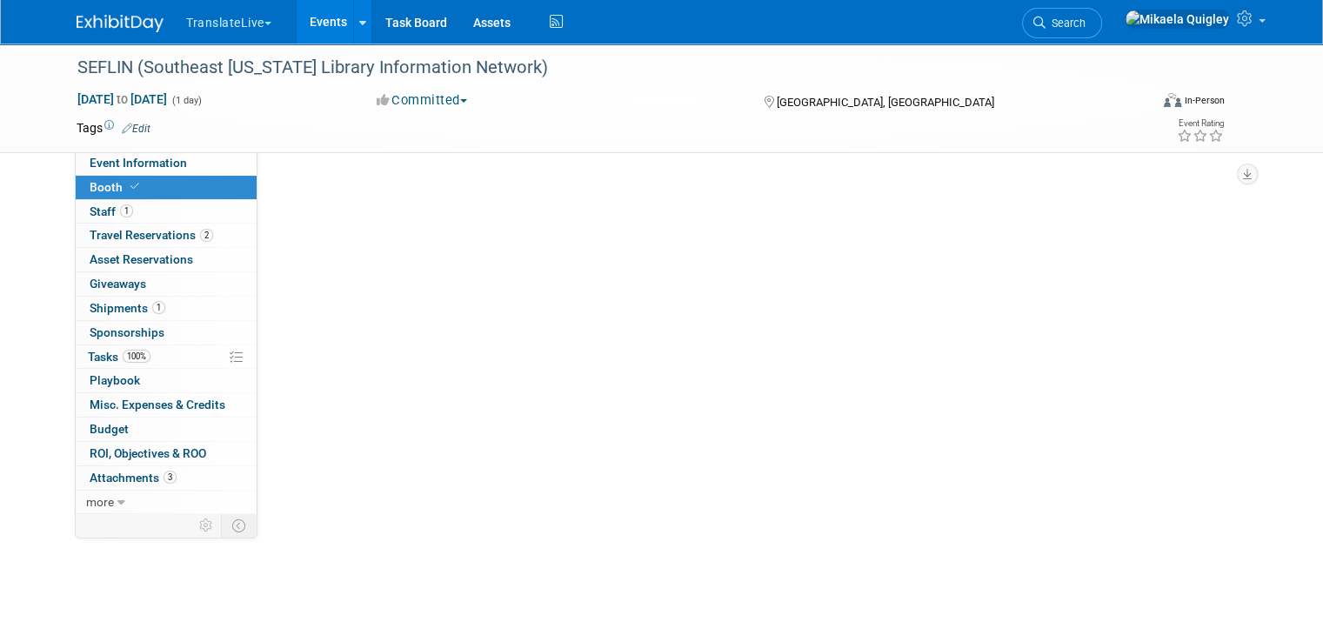
scroll to position [0, 0]
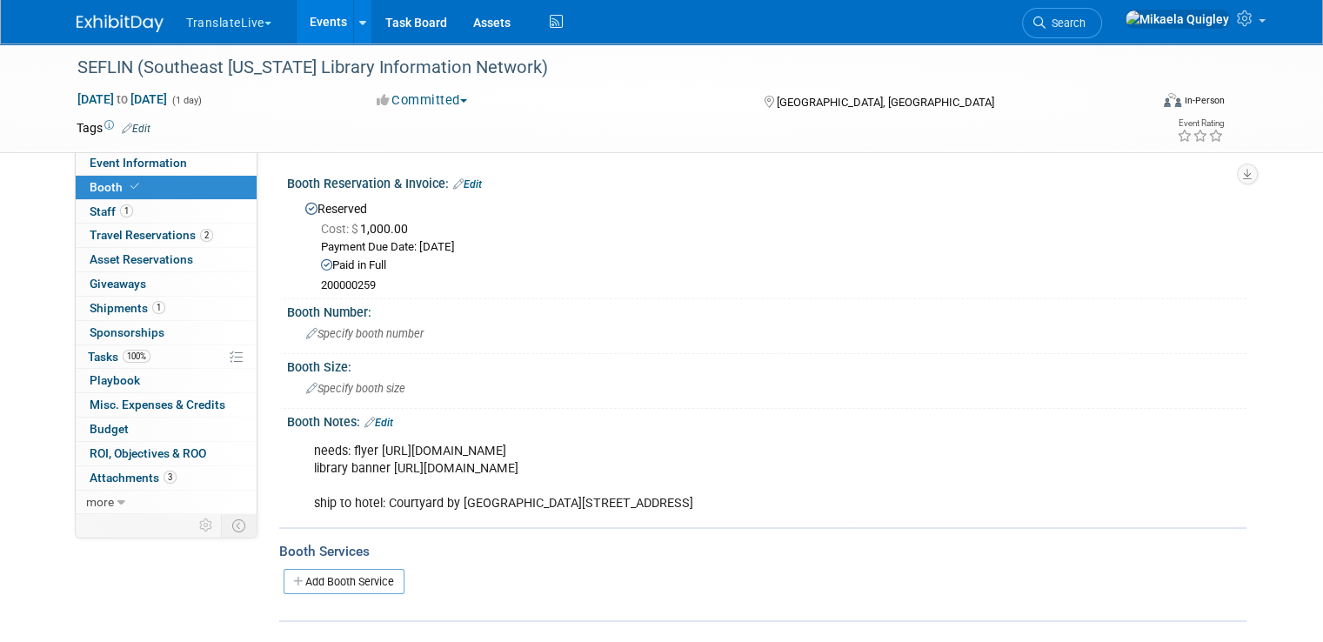
click at [317, 19] on link "Events" at bounding box center [329, 21] width 64 height 43
